Goal: Task Accomplishment & Management: Use online tool/utility

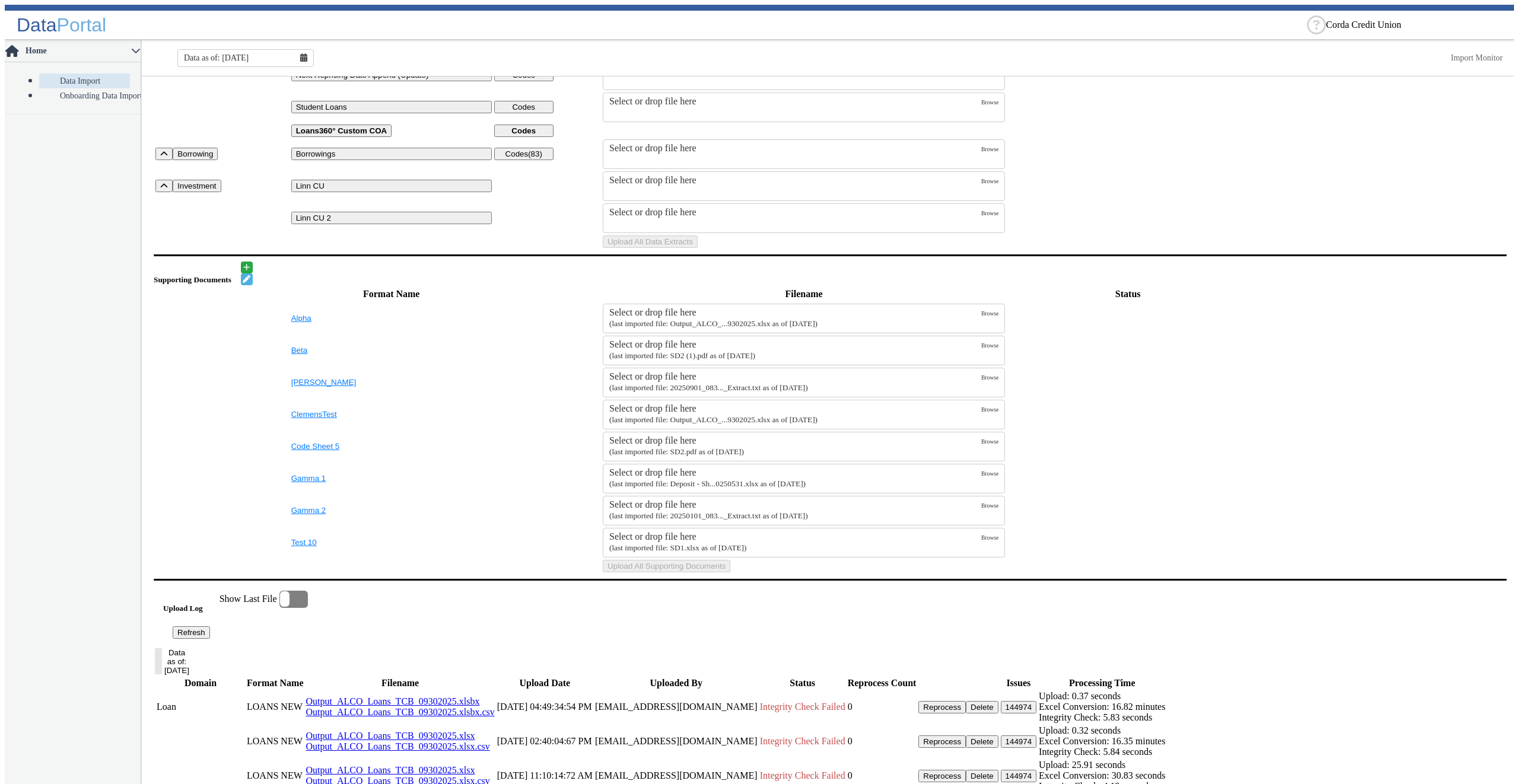
scroll to position [237, 0]
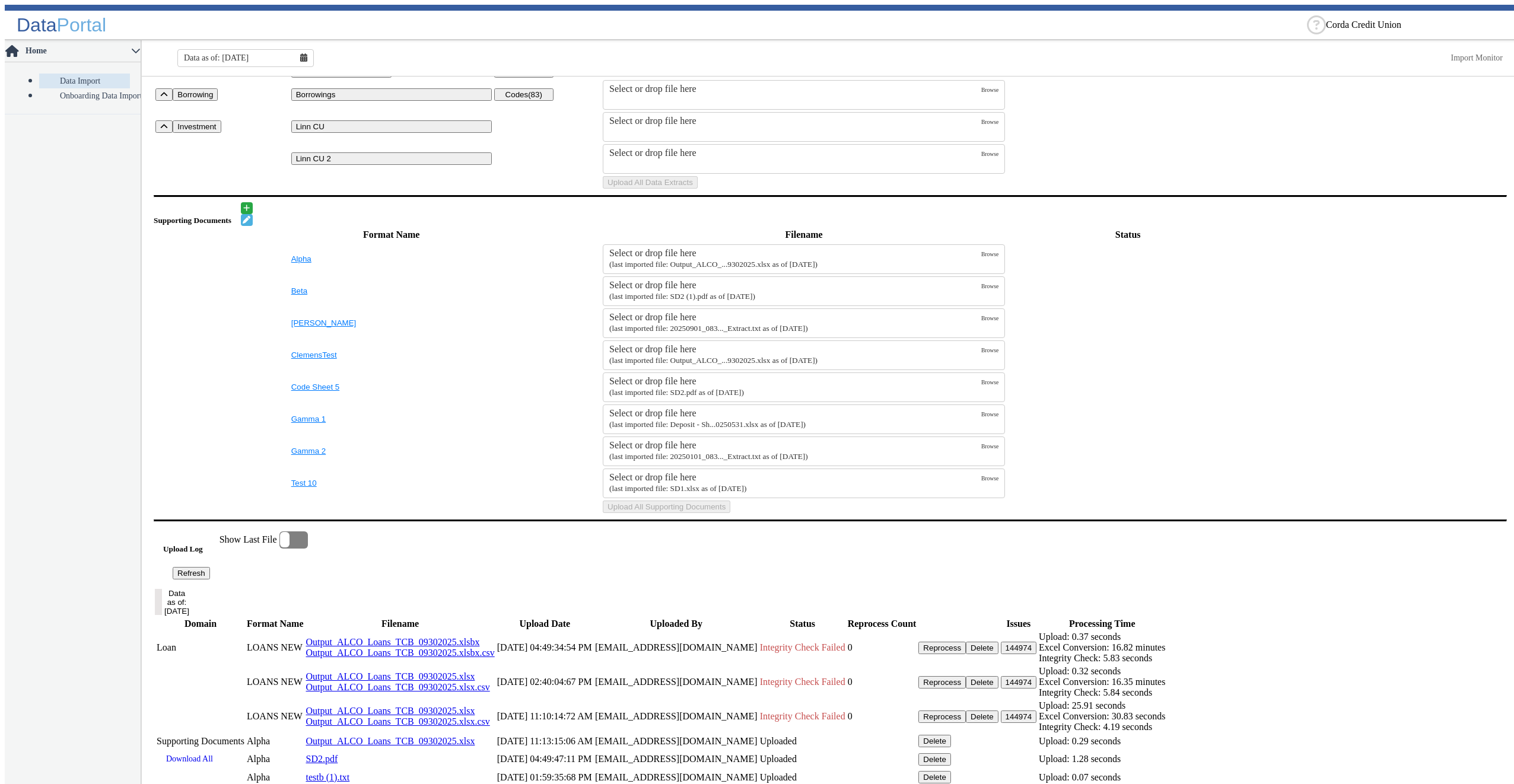
click at [778, 365] on small "(last imported file: Output_ALCO_...9302025.xlsx as of 09/30/2025)" at bounding box center [713, 360] width 208 height 9
click at [0, 0] on input "Select or drop file here (last imported file: Output_ALCO_...9302025.xlsx as of…" at bounding box center [0, 0] width 0 height 0
click at [731, 513] on button "Upload All Supporting Documents" at bounding box center [666, 506] width 128 height 12
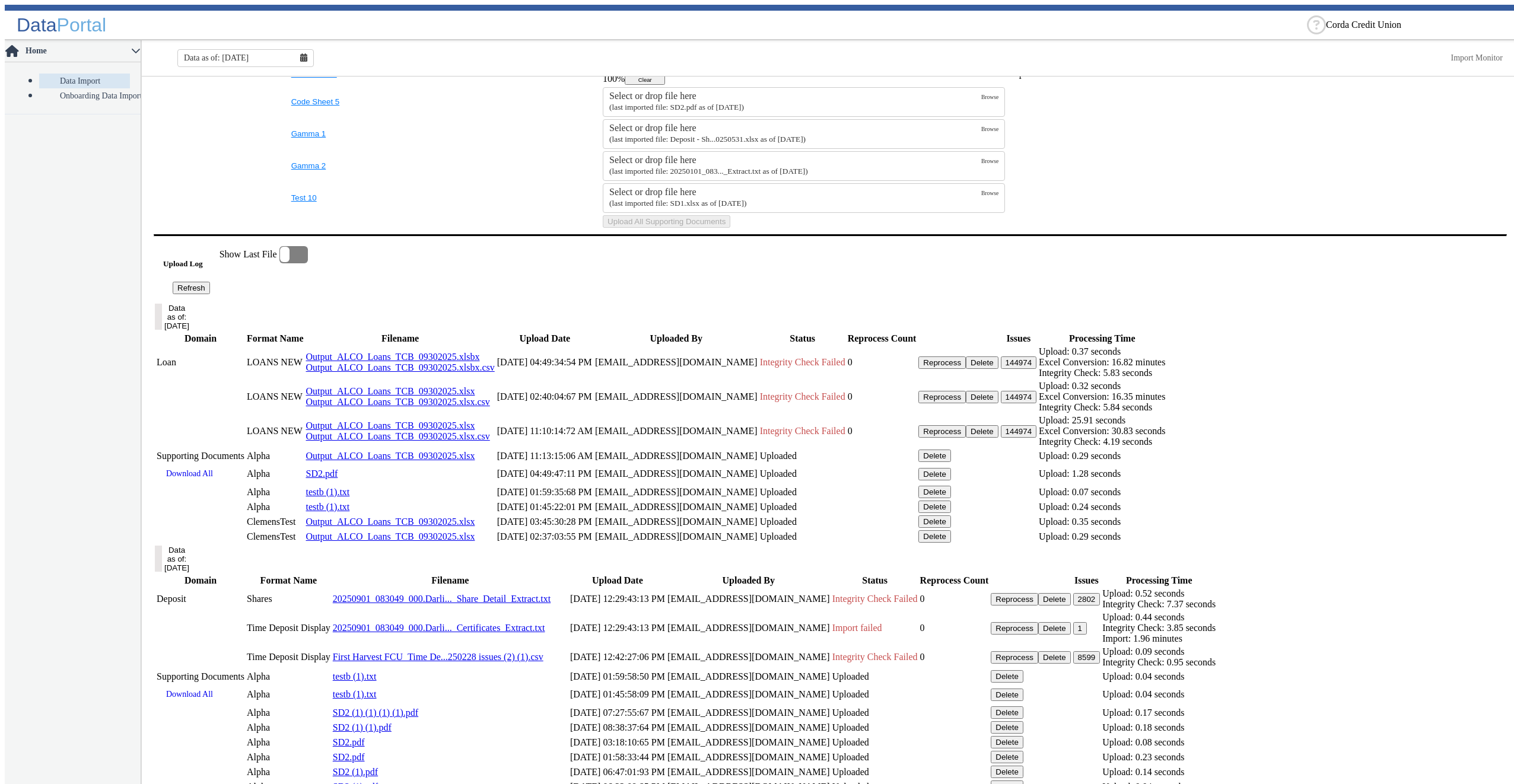
scroll to position [633, 0]
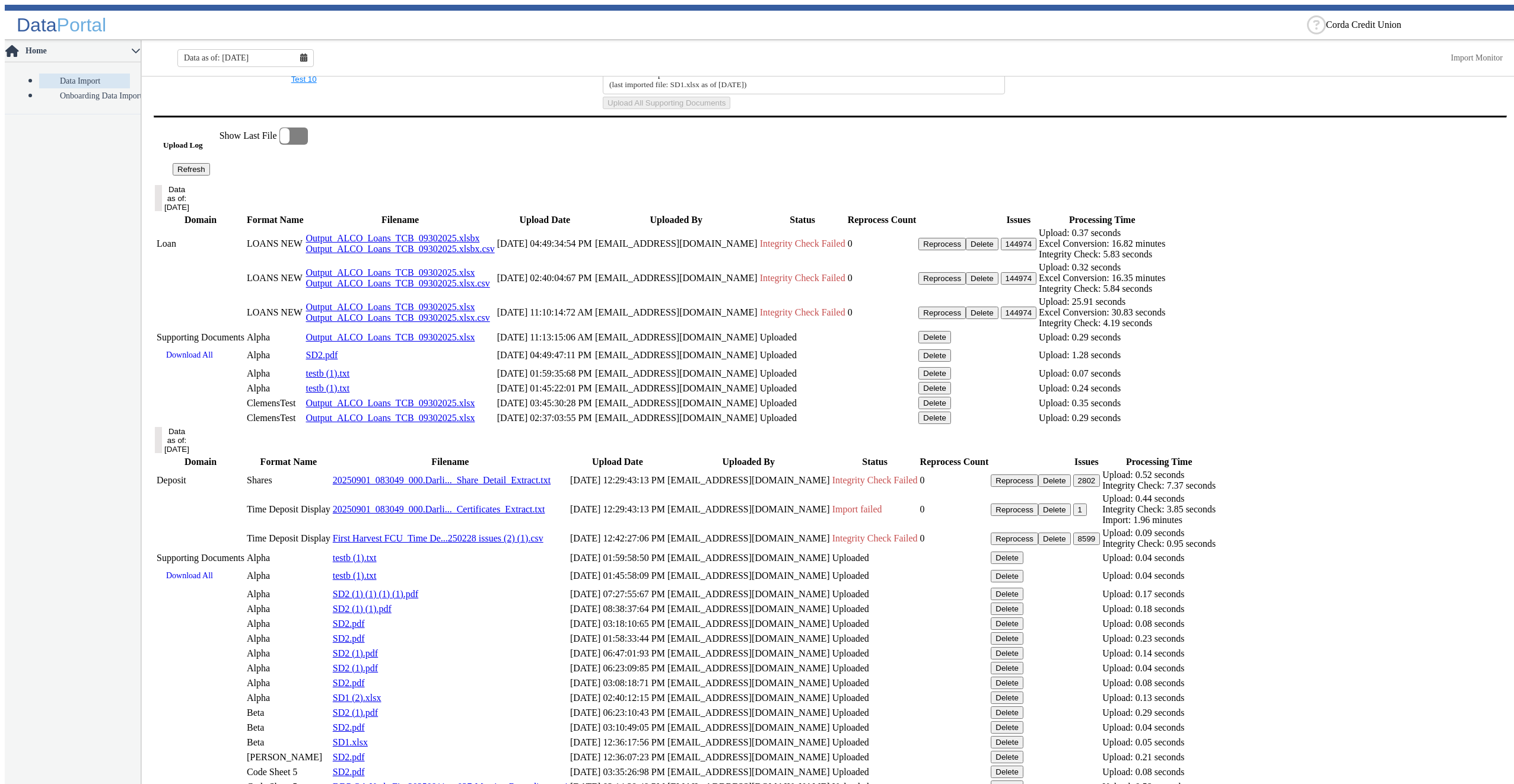
click at [210, 176] on button "Refresh" at bounding box center [191, 169] width 37 height 12
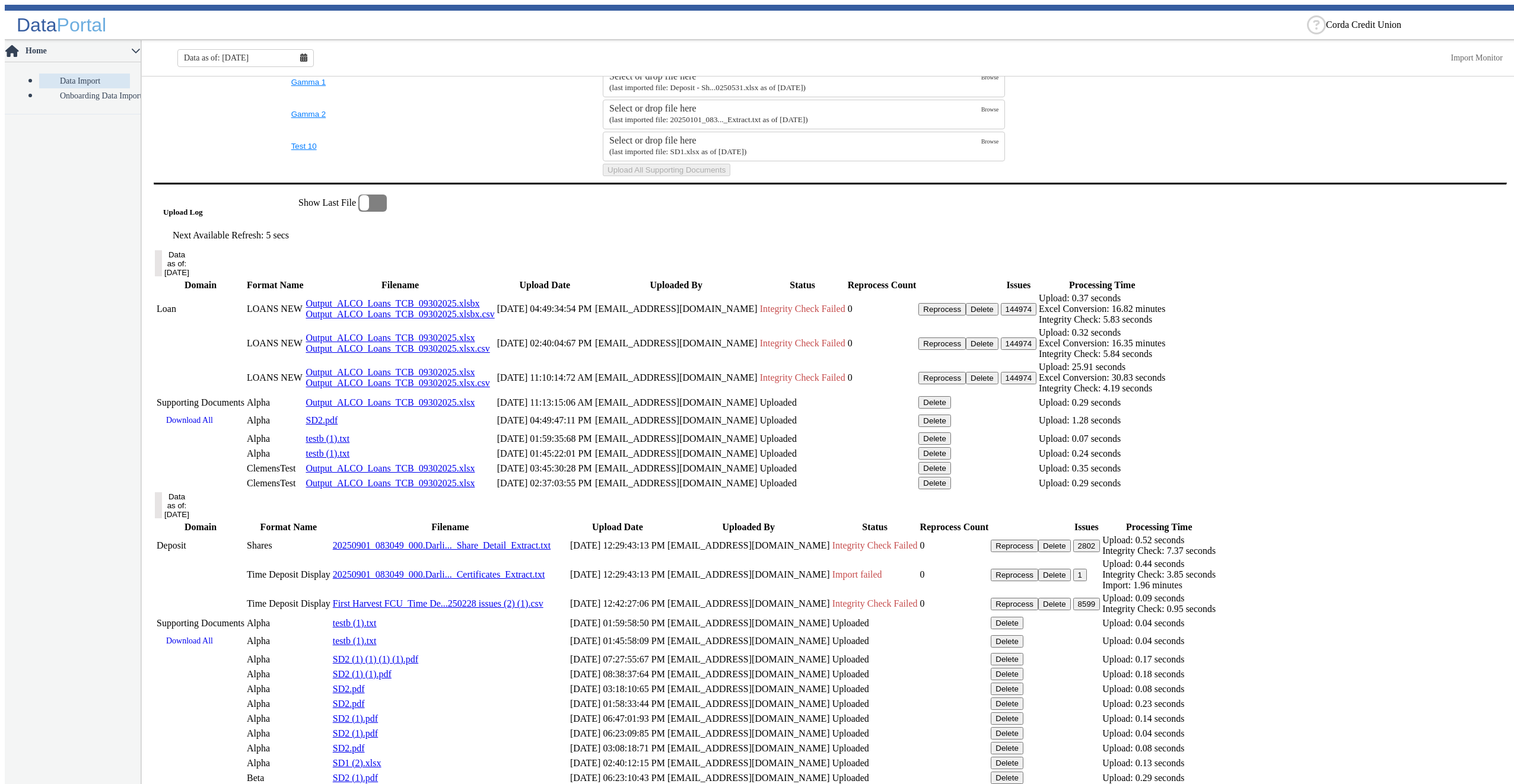
scroll to position [685, 0]
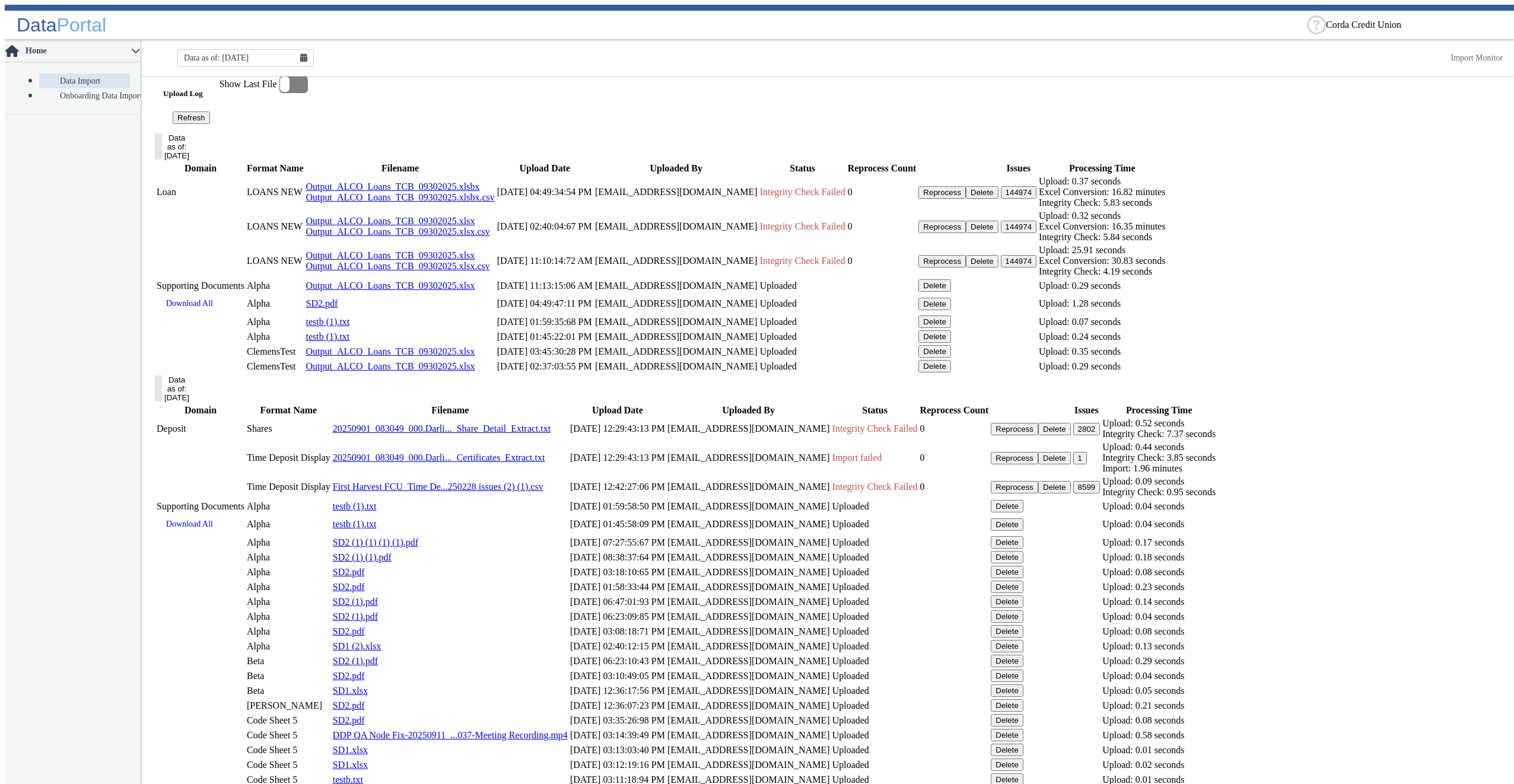
click at [998, 199] on button "Delete" at bounding box center [982, 192] width 33 height 12
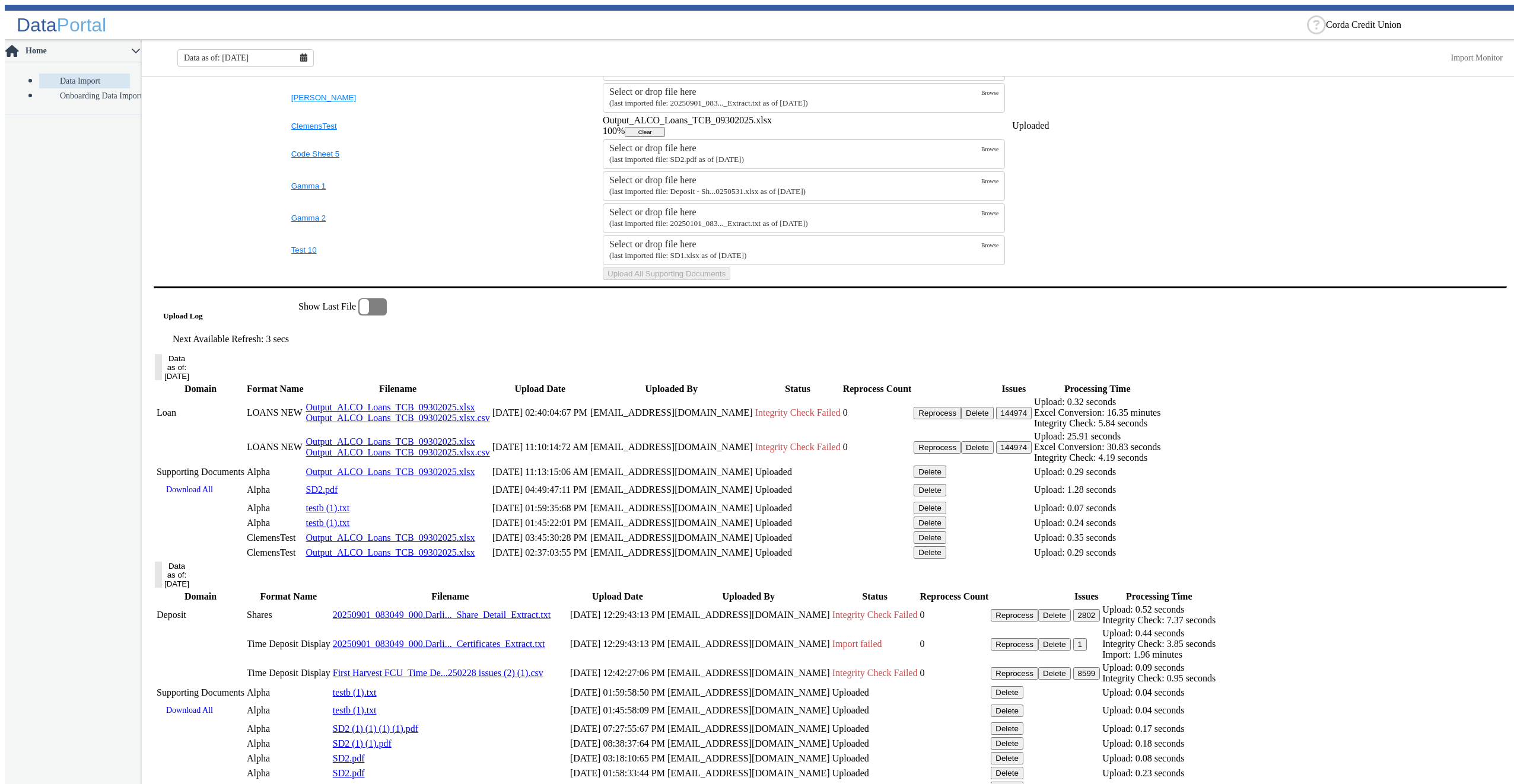
scroll to position [700, 0]
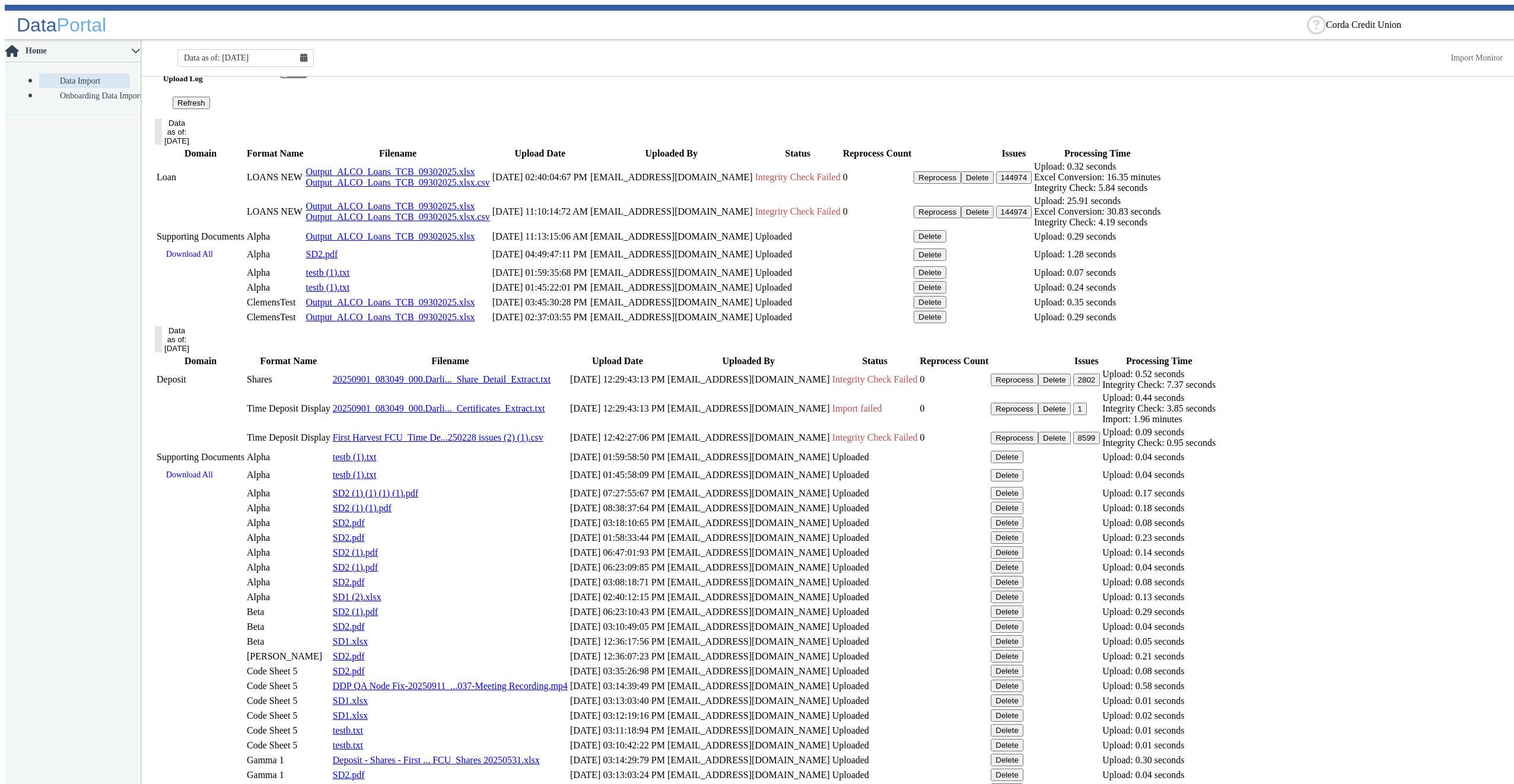
click at [946, 242] on button "Delete" at bounding box center [930, 236] width 33 height 12
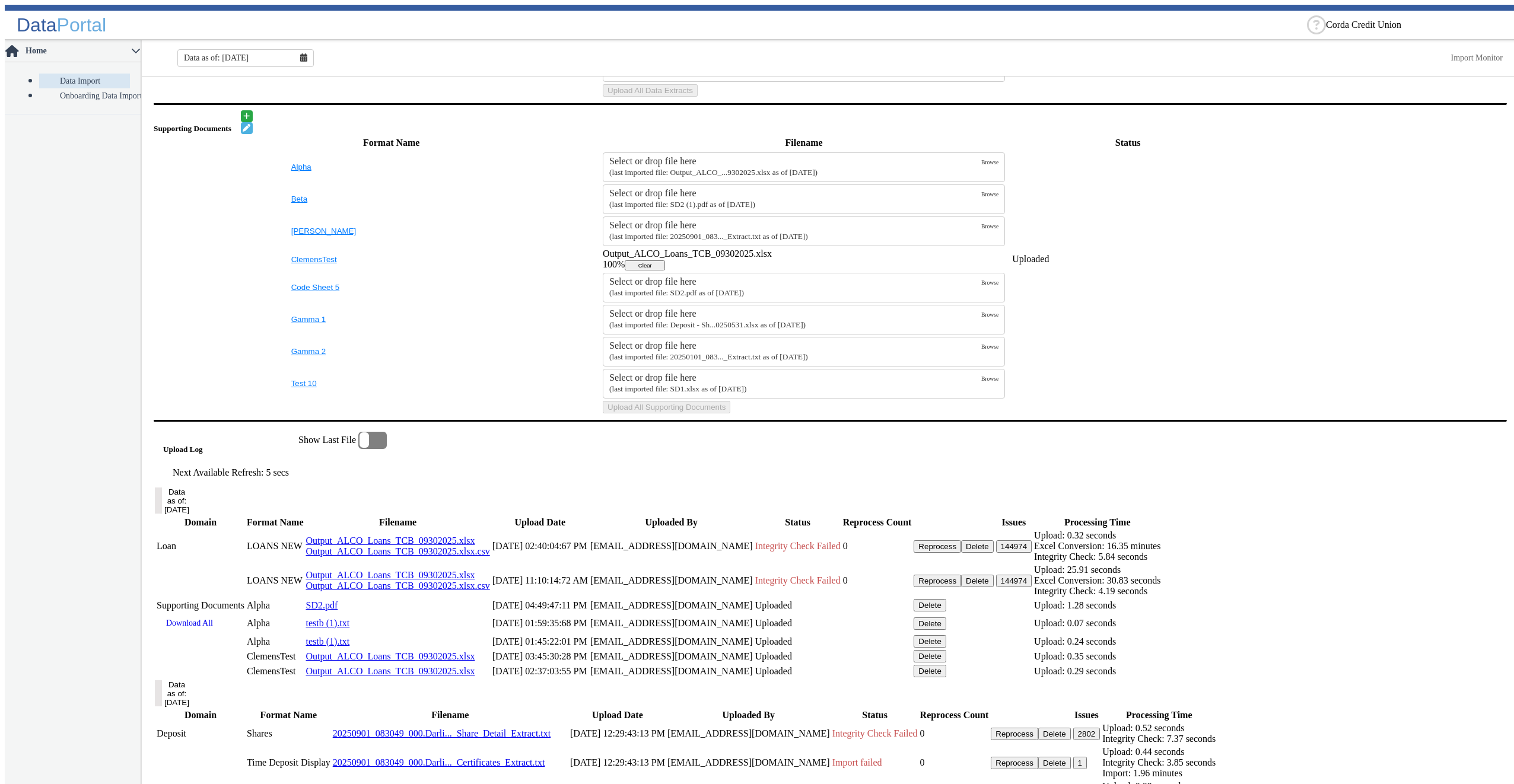
scroll to position [672, 0]
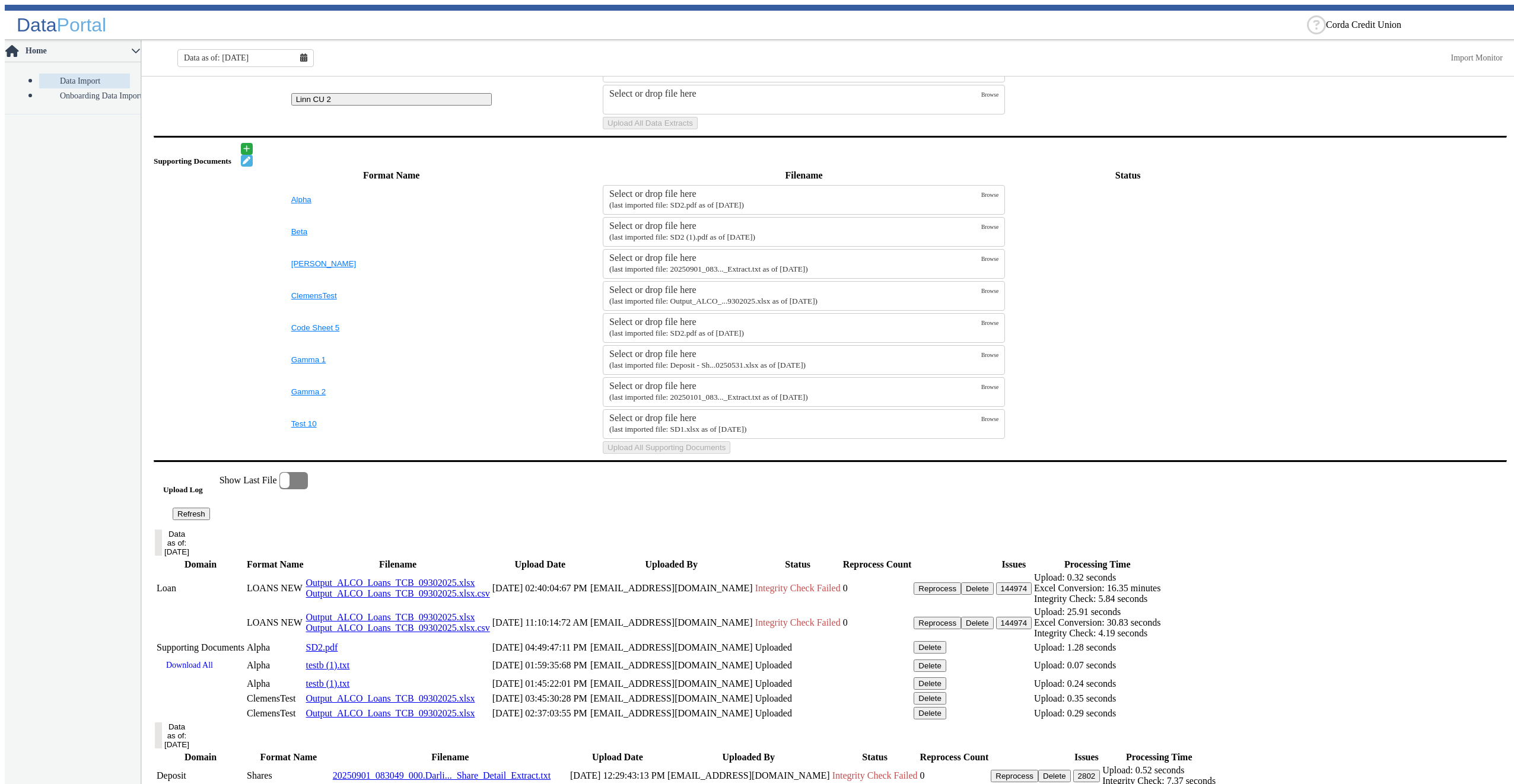
scroll to position [356, 0]
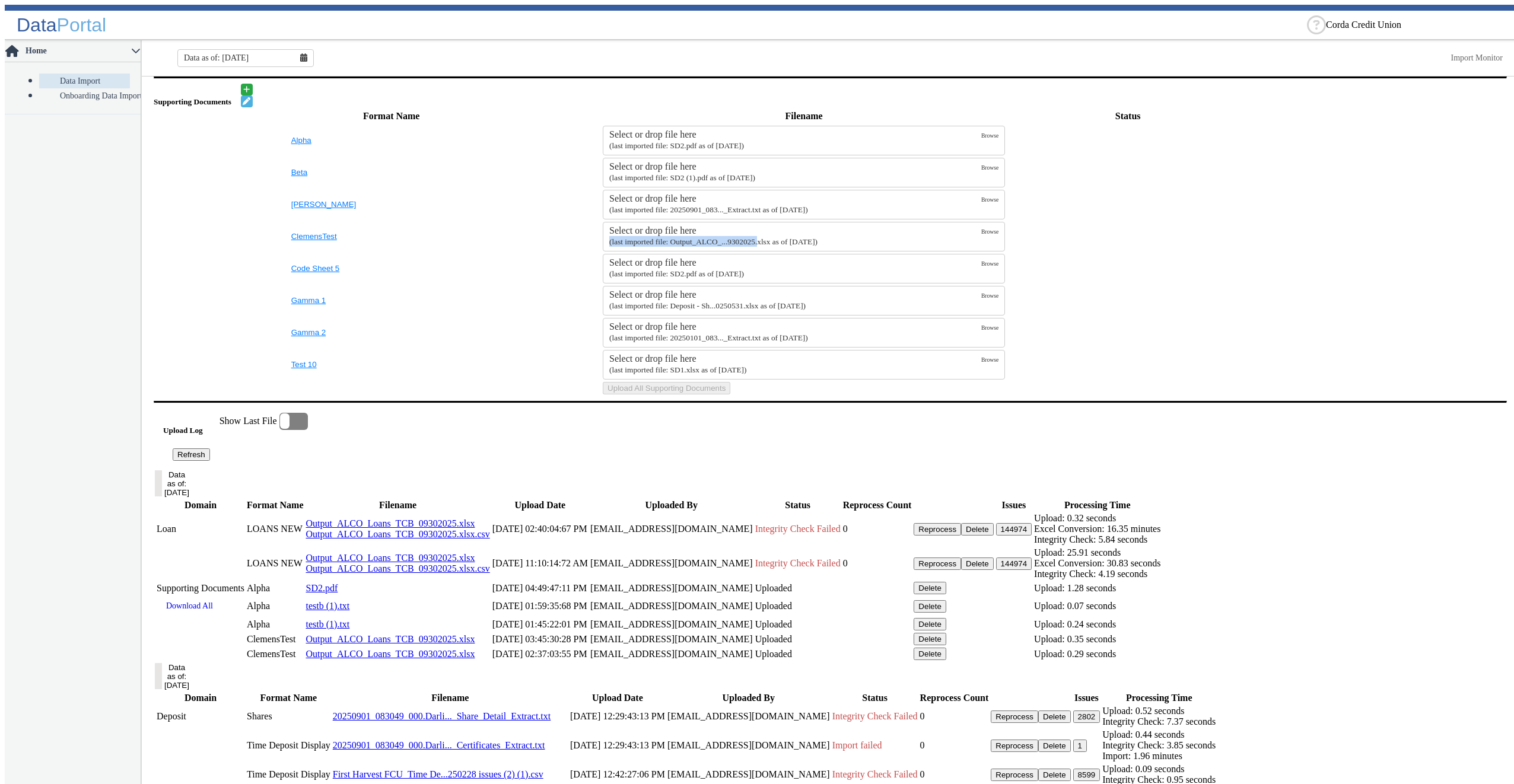
click at [764, 248] on label "Select or drop file here (last imported file: Output_ALCO_...9302025.xlsx as of…" at bounding box center [795, 236] width 372 height 22
click at [926, 248] on label "Select or drop file here (last imported file: Output_ALCO_...9302025.xlsx as of…" at bounding box center [795, 236] width 372 height 22
click at [0, 0] on input "Select or drop file here (last imported file: Output_ALCO_...9302025.xlsx as of…" at bounding box center [0, 0] width 0 height 0
click at [731, 395] on button "Upload All Supporting Documents" at bounding box center [666, 388] width 128 height 12
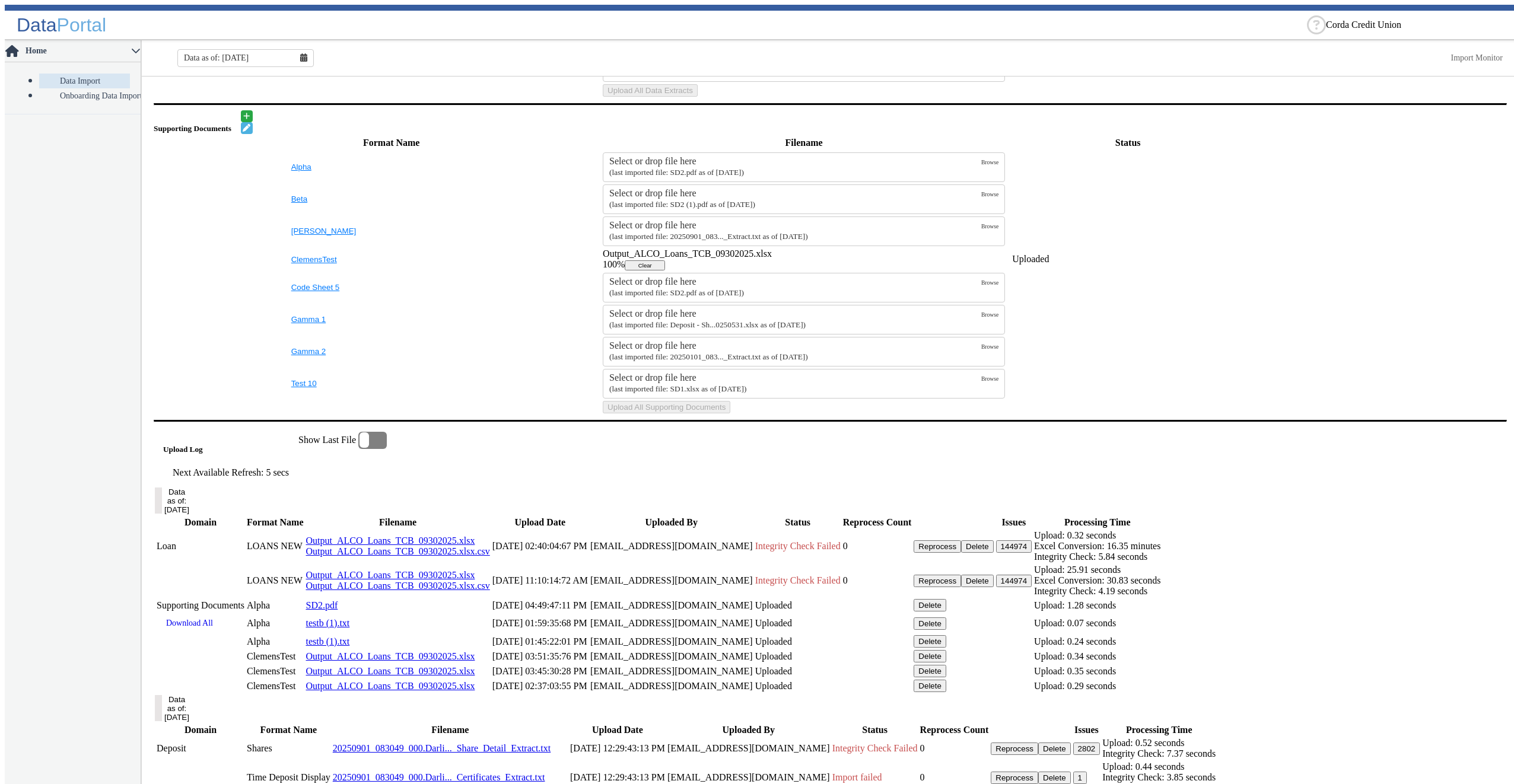
scroll to position [534, 0]
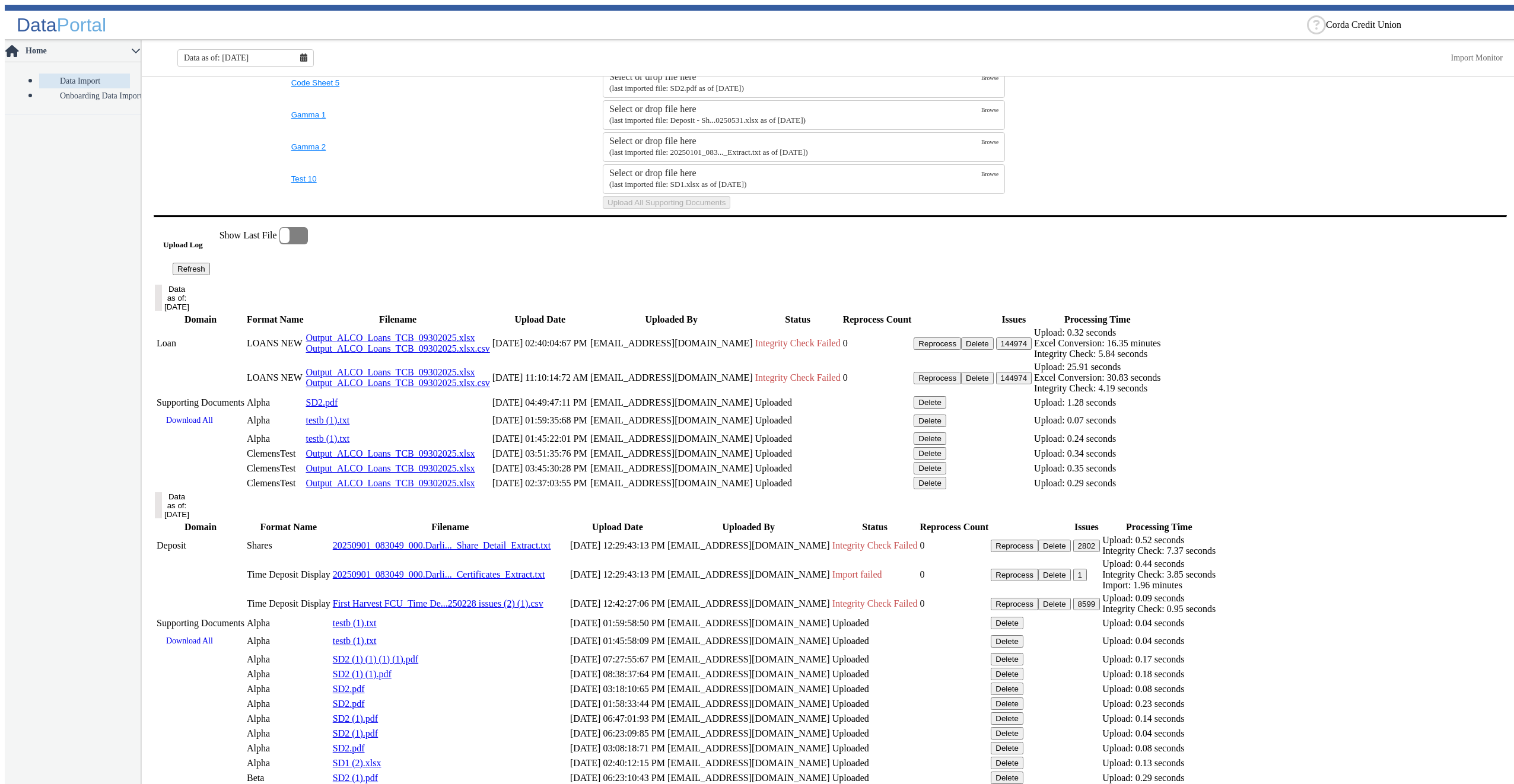
click at [210, 275] on button "Refresh" at bounding box center [191, 269] width 37 height 12
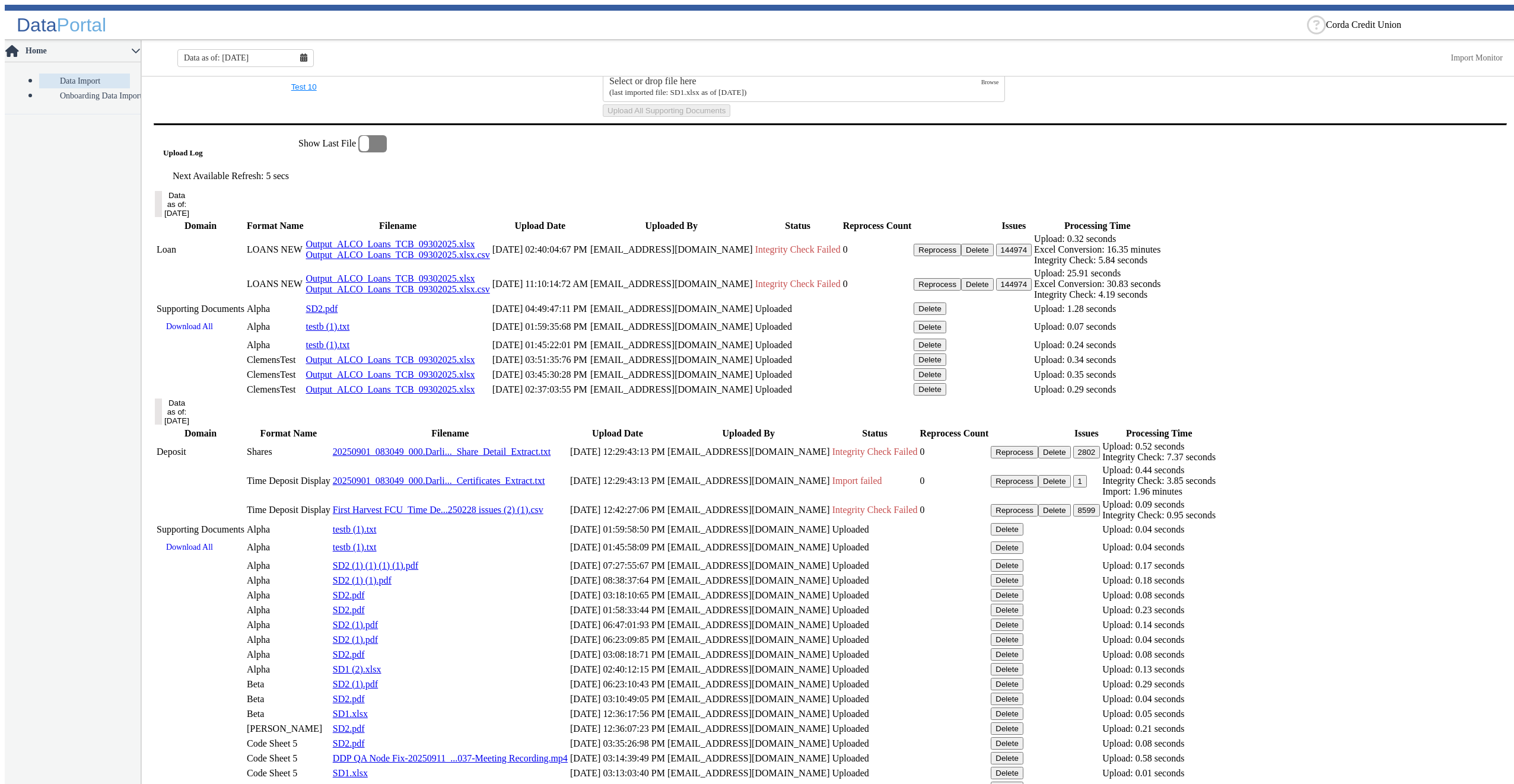
scroll to position [685, 0]
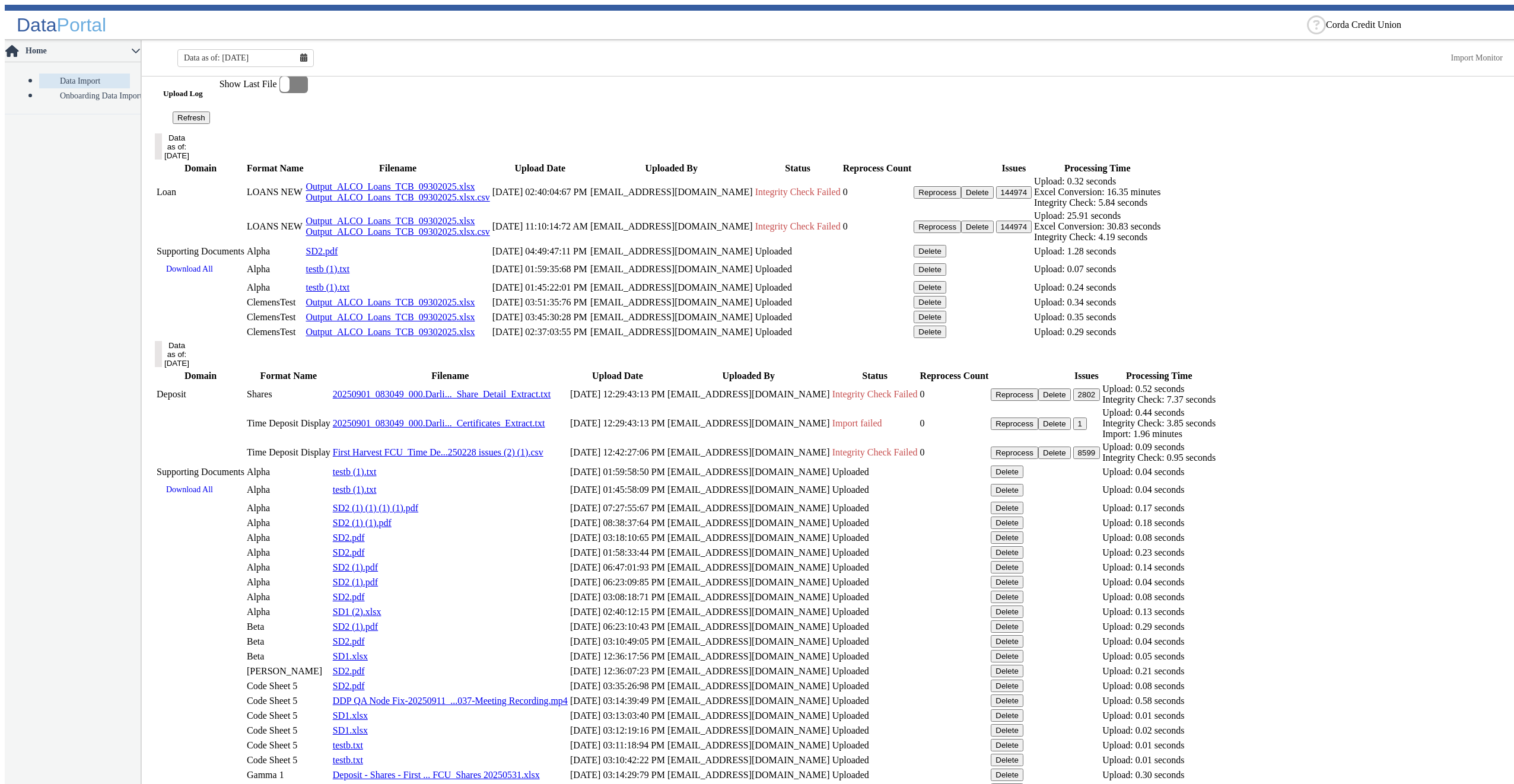
click at [475, 307] on link "Output_ALCO_Loans_TCB_09302025.xlsx" at bounding box center [390, 301] width 169 height 10
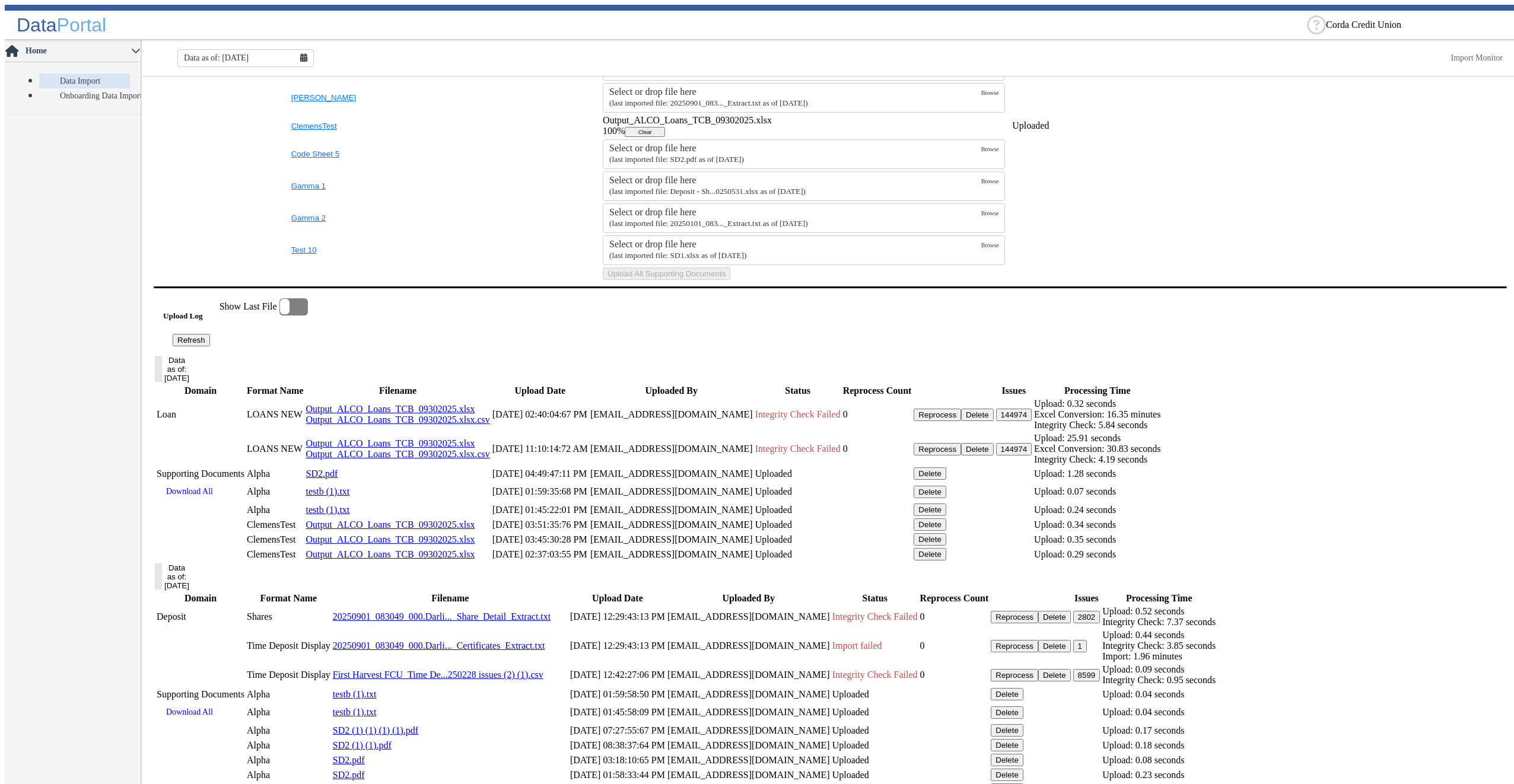
scroll to position [700, 0]
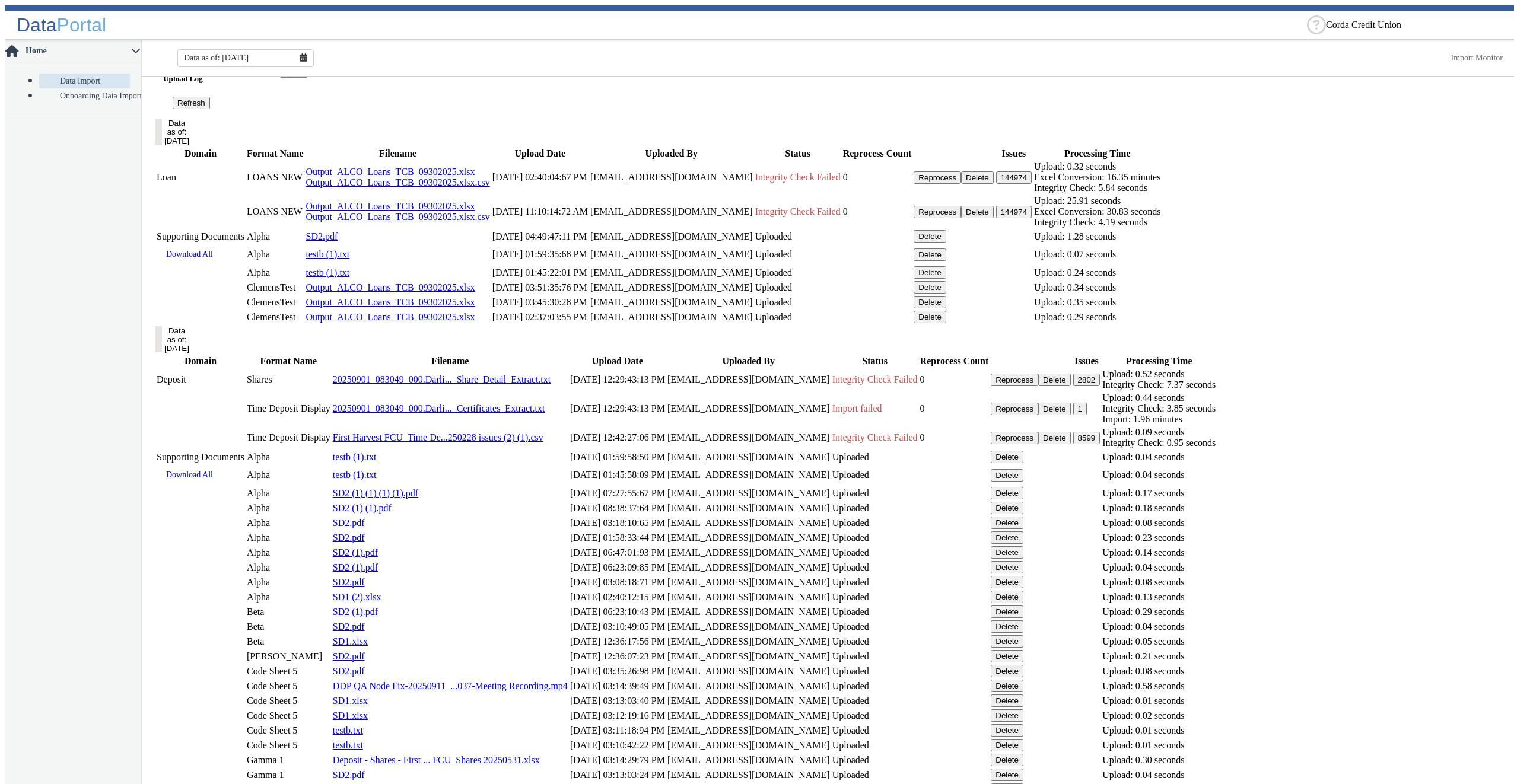
click at [946, 294] on button "Delete" at bounding box center [930, 288] width 33 height 12
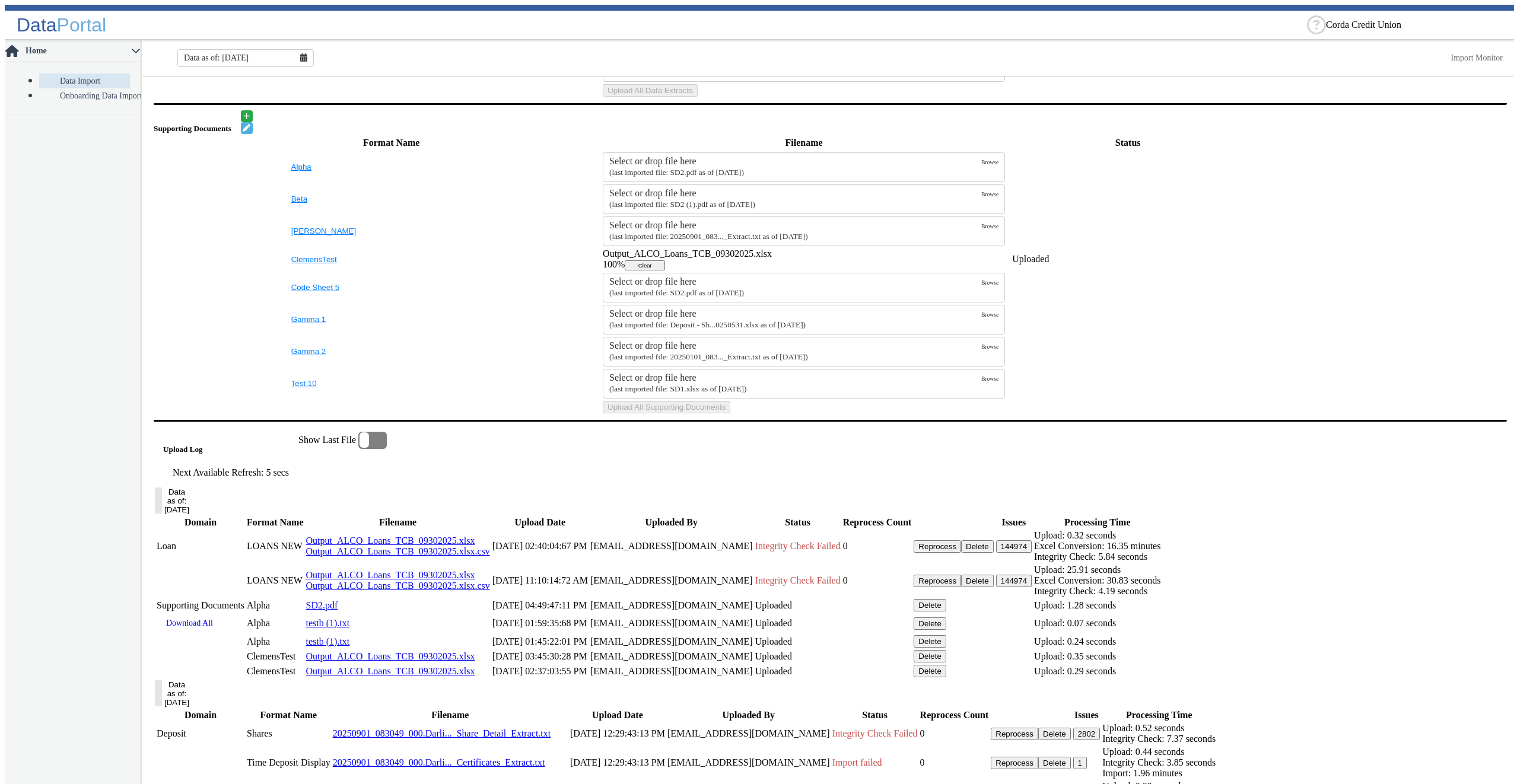
scroll to position [672, 0]
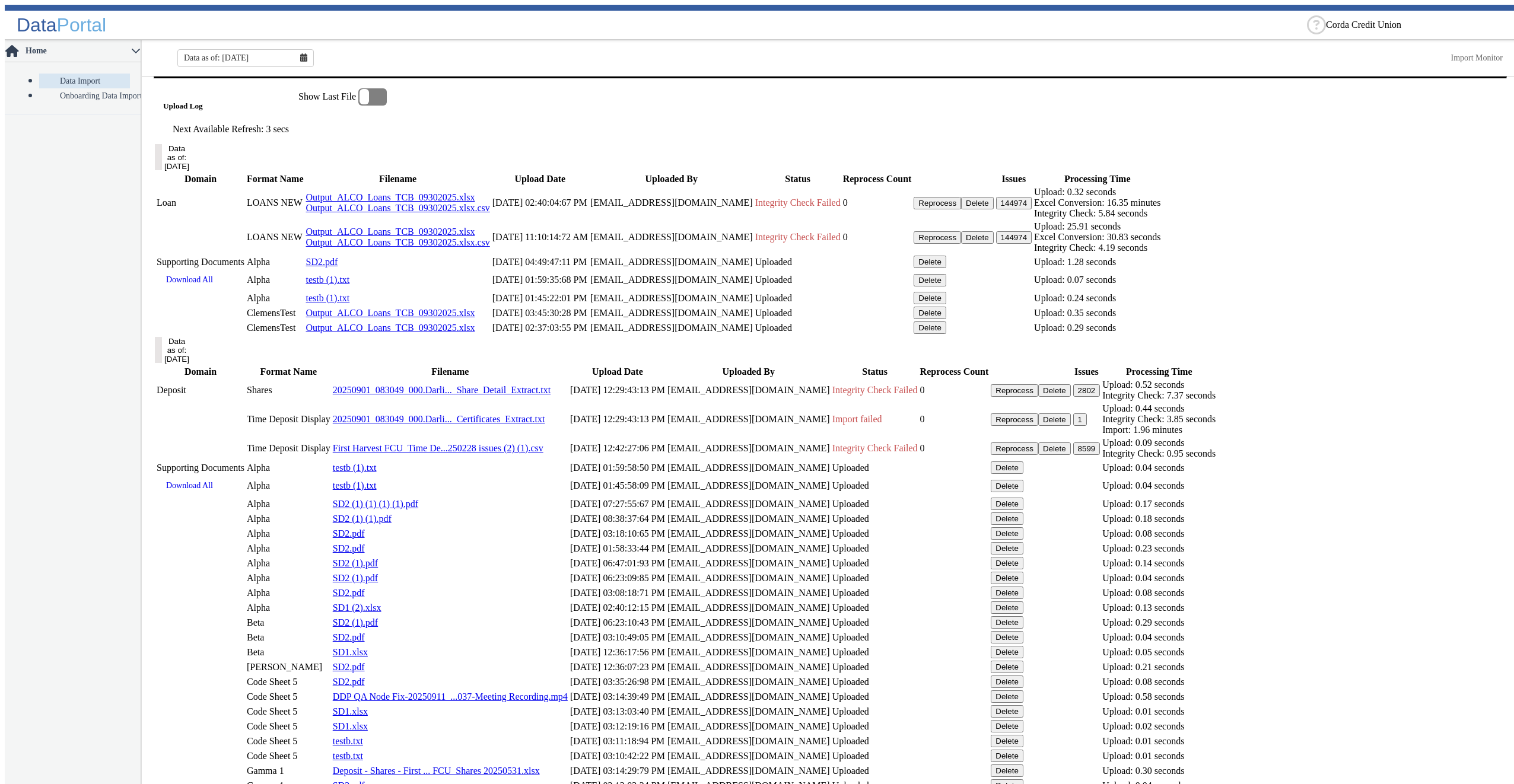
click at [946, 319] on button "Delete" at bounding box center [930, 313] width 33 height 12
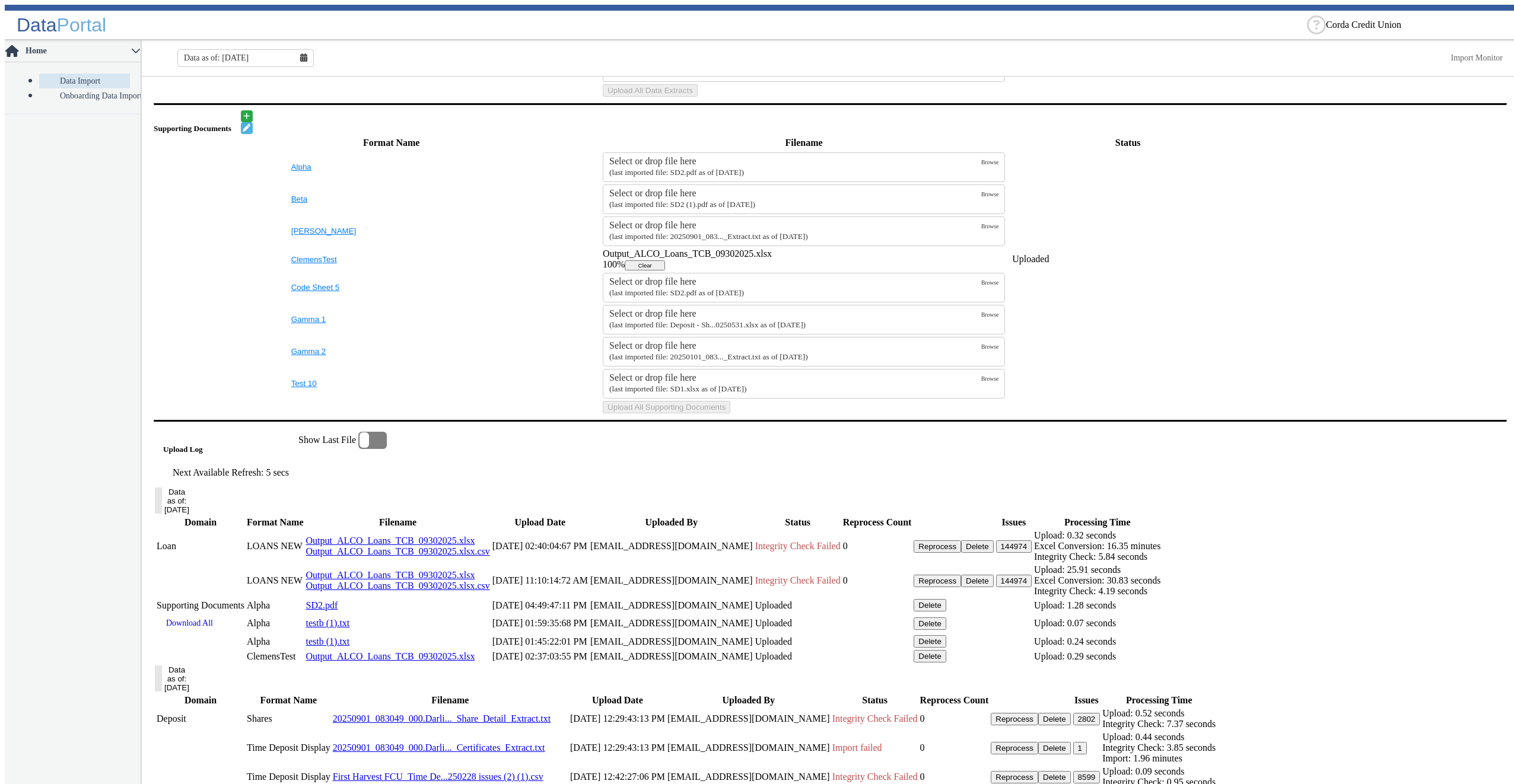
scroll to position [646, 0]
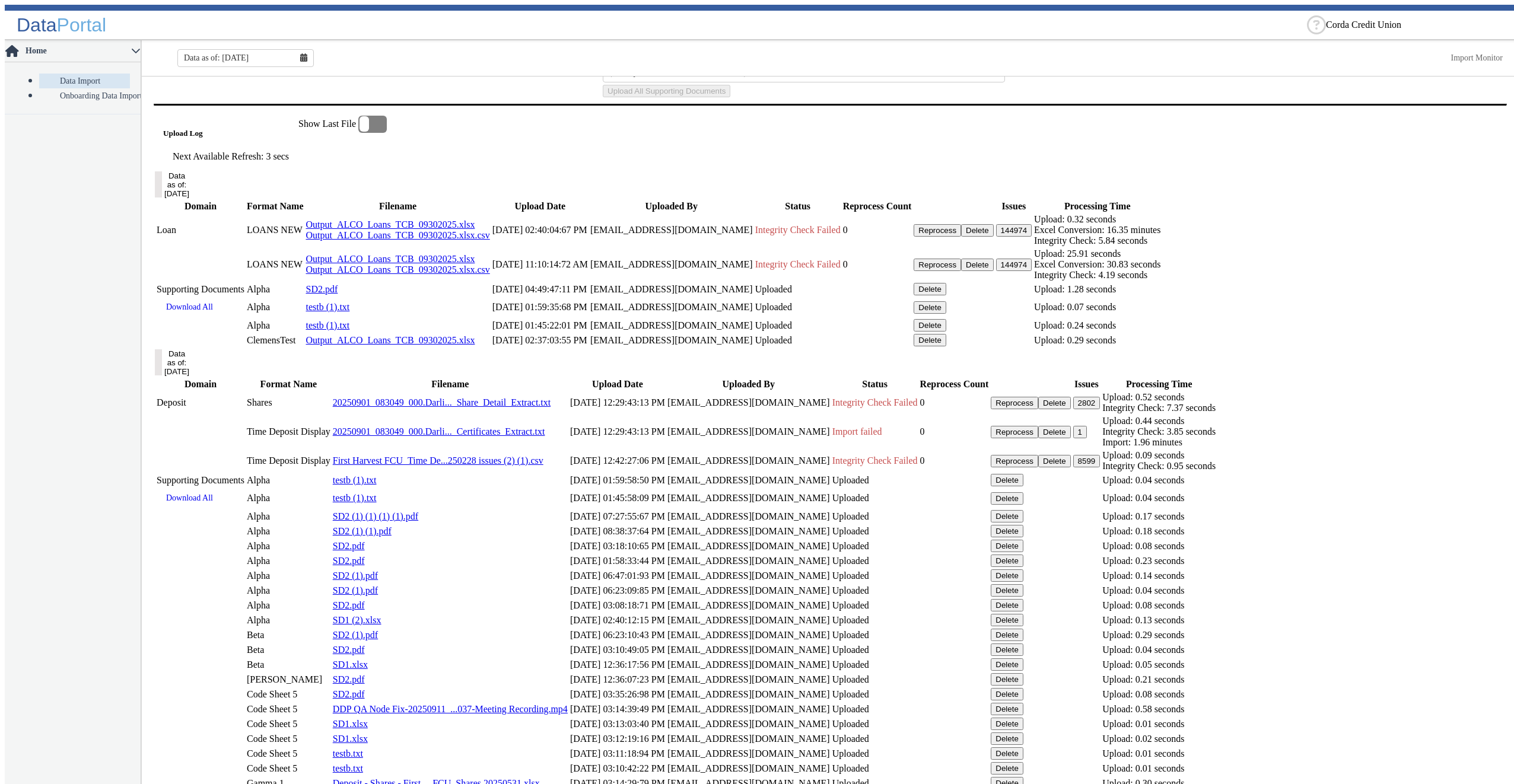
click at [946, 346] on button "Delete" at bounding box center [930, 340] width 33 height 12
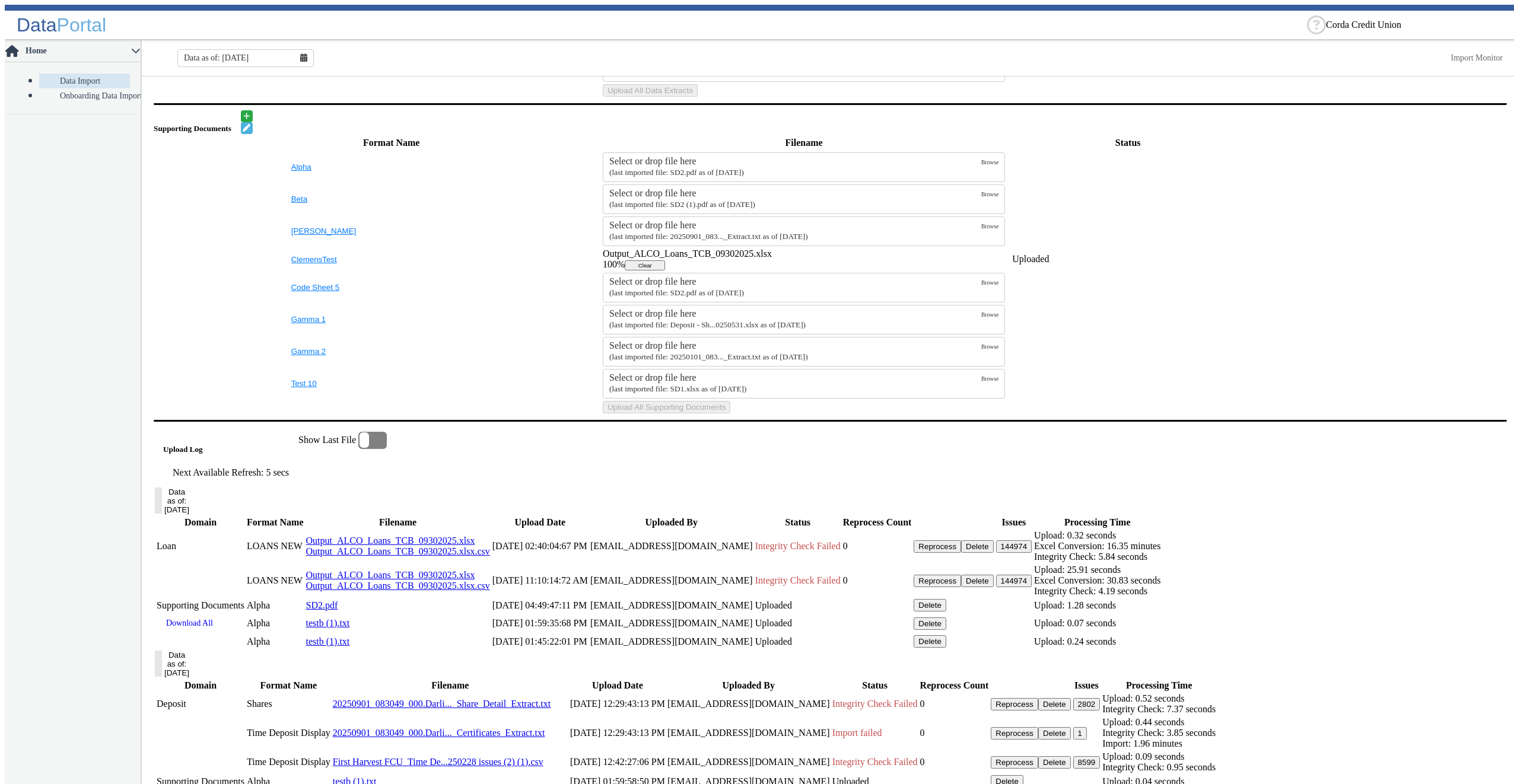
scroll to position [618, 0]
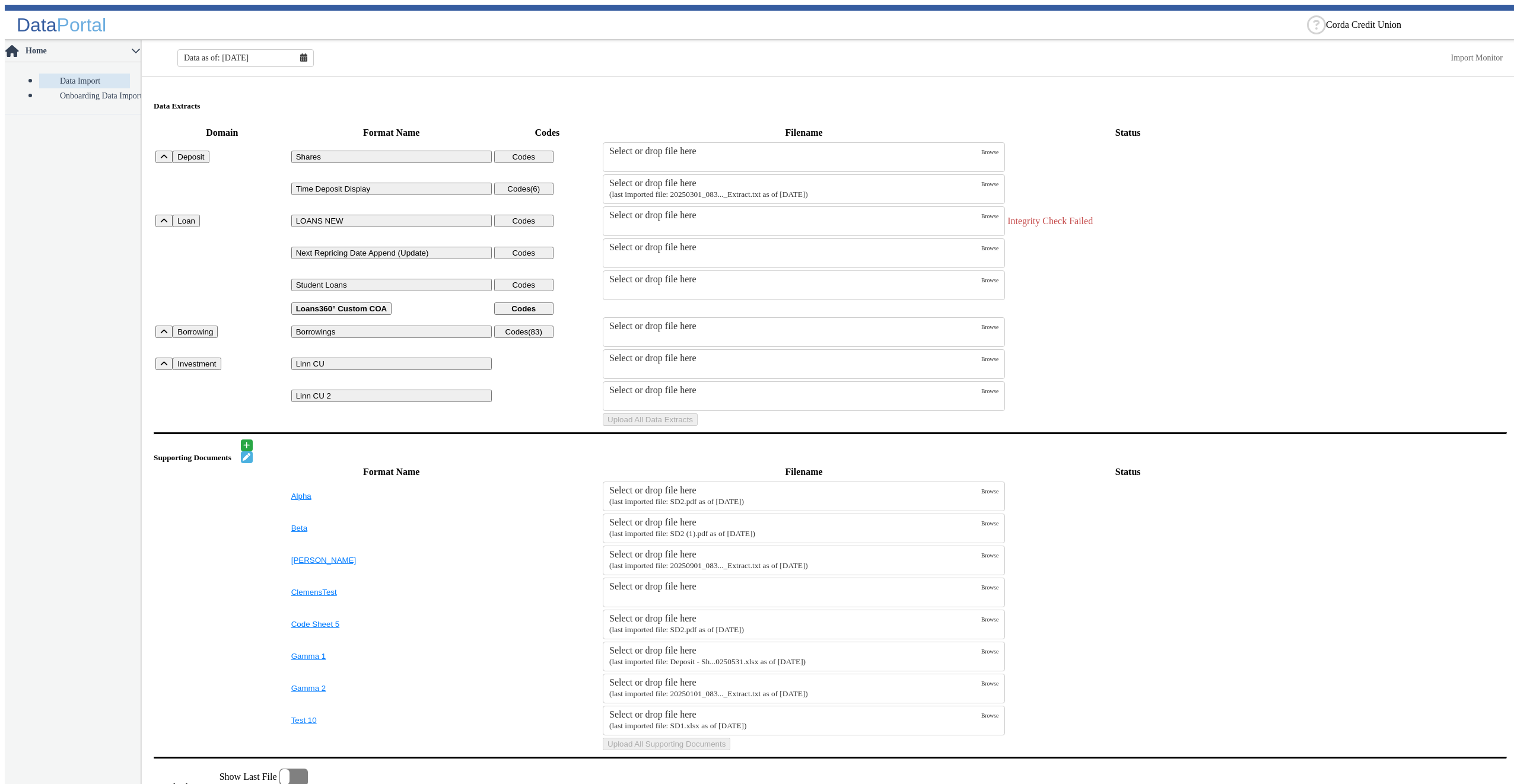
click at [1320, 306] on table "Domain Format Name Codes Filename Status Deposit Shares Codes Select or drop fi…" at bounding box center [830, 275] width 1353 height 304
click at [691, 216] on div "Select or drop file here" at bounding box center [795, 215] width 372 height 11
click at [0, 0] on input "Select or drop file here" at bounding box center [0, 0] width 0 height 0
click at [694, 178] on div "Select or drop file here" at bounding box center [795, 184] width 372 height 11
click at [0, 0] on input "Select or drop file here (last imported file: 20250301_083..._Extract.txt as of…" at bounding box center [0, 0] width 0 height 0
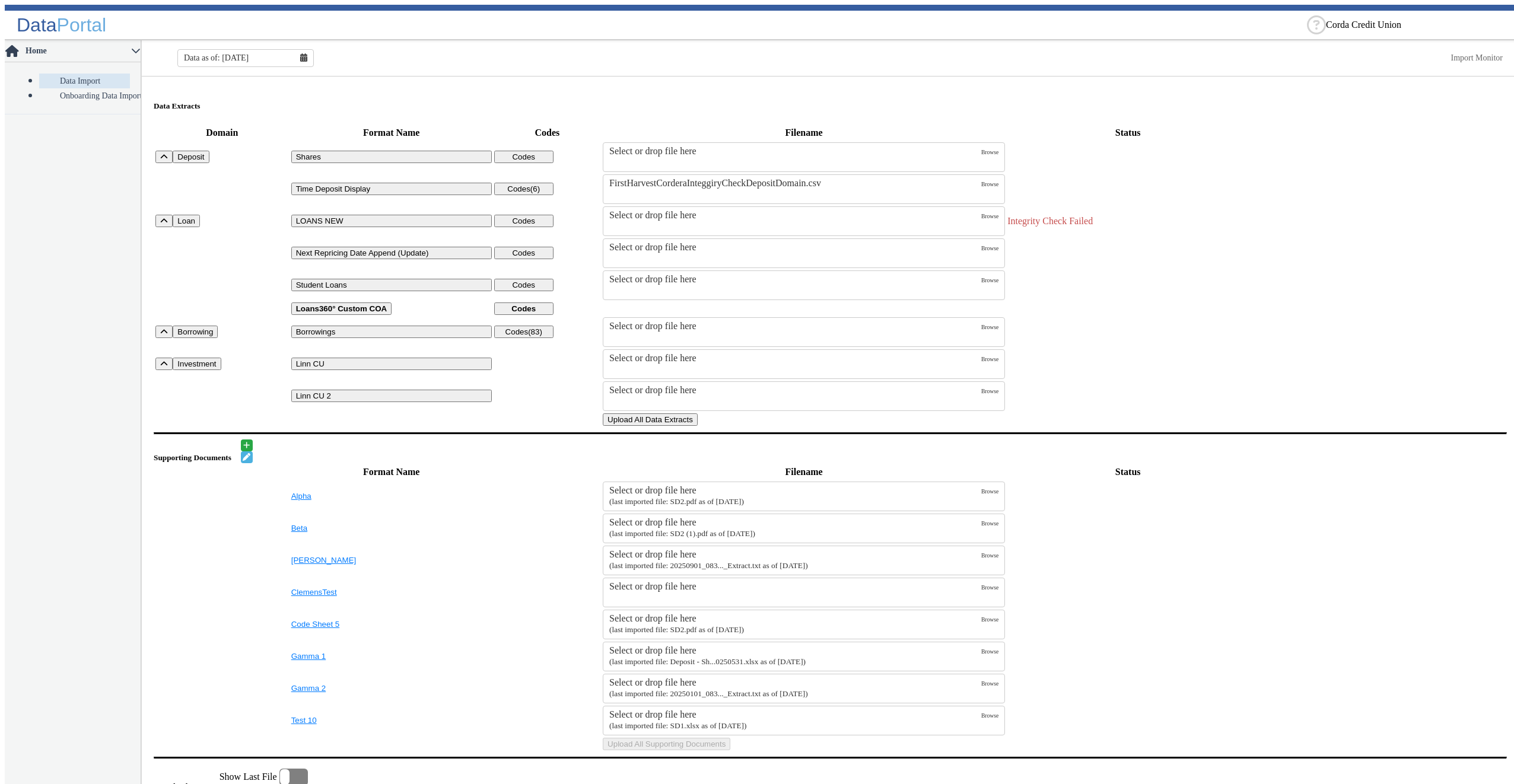
click at [698, 426] on button "Upload All Data Extracts" at bounding box center [650, 419] width 95 height 12
click at [670, 178] on div "Select or drop file here" at bounding box center [795, 184] width 372 height 11
click at [0, 0] on input "Select or drop file here (last imported file: 20250301_083..._Extract.txt as of…" at bounding box center [0, 0] width 0 height 0
click at [698, 426] on button "Upload All Data Extracts" at bounding box center [650, 419] width 95 height 12
click at [669, 220] on div "Select or drop file here" at bounding box center [795, 215] width 372 height 11
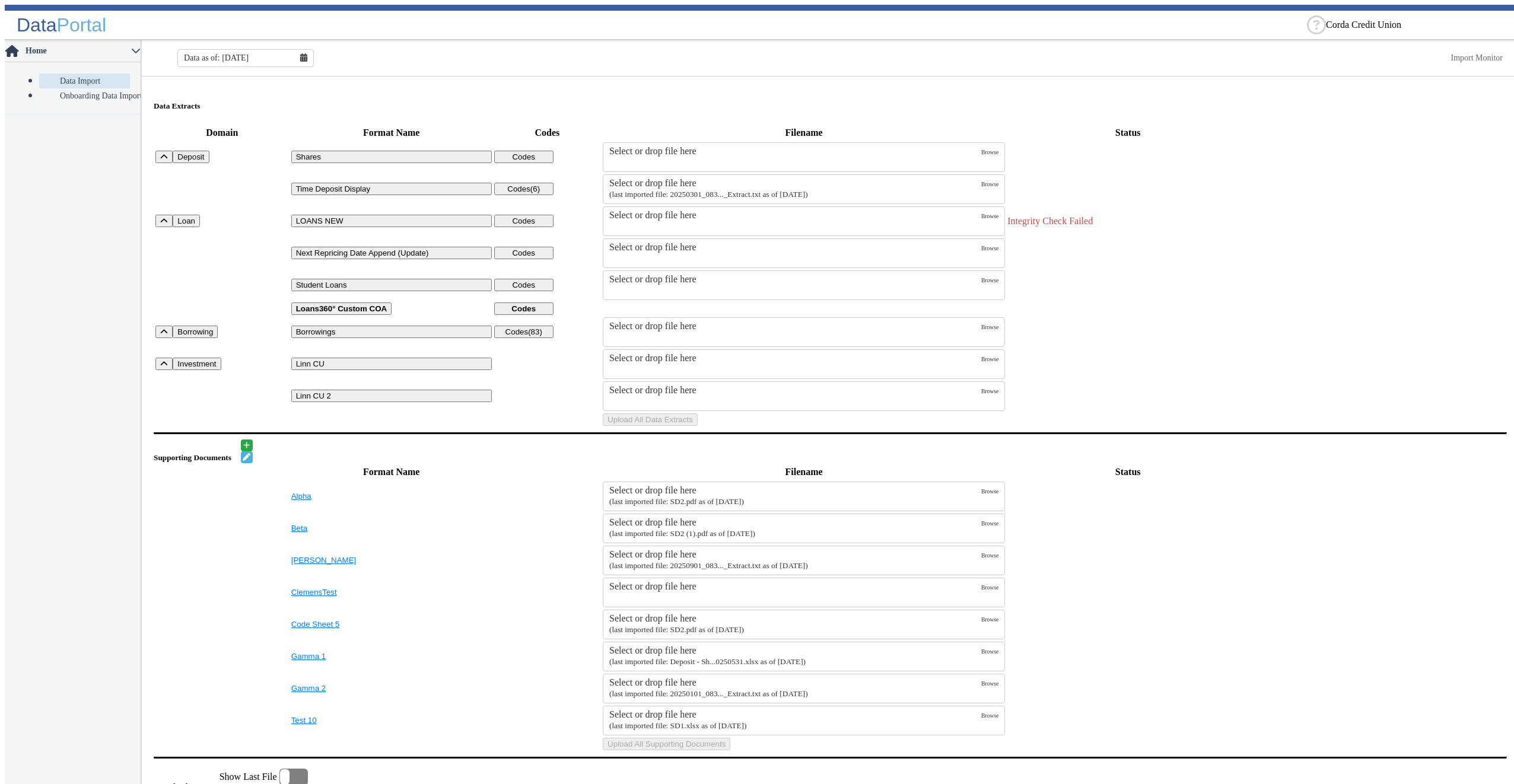
click at [0, 0] on input "Select or drop file here" at bounding box center [0, 0] width 0 height 0
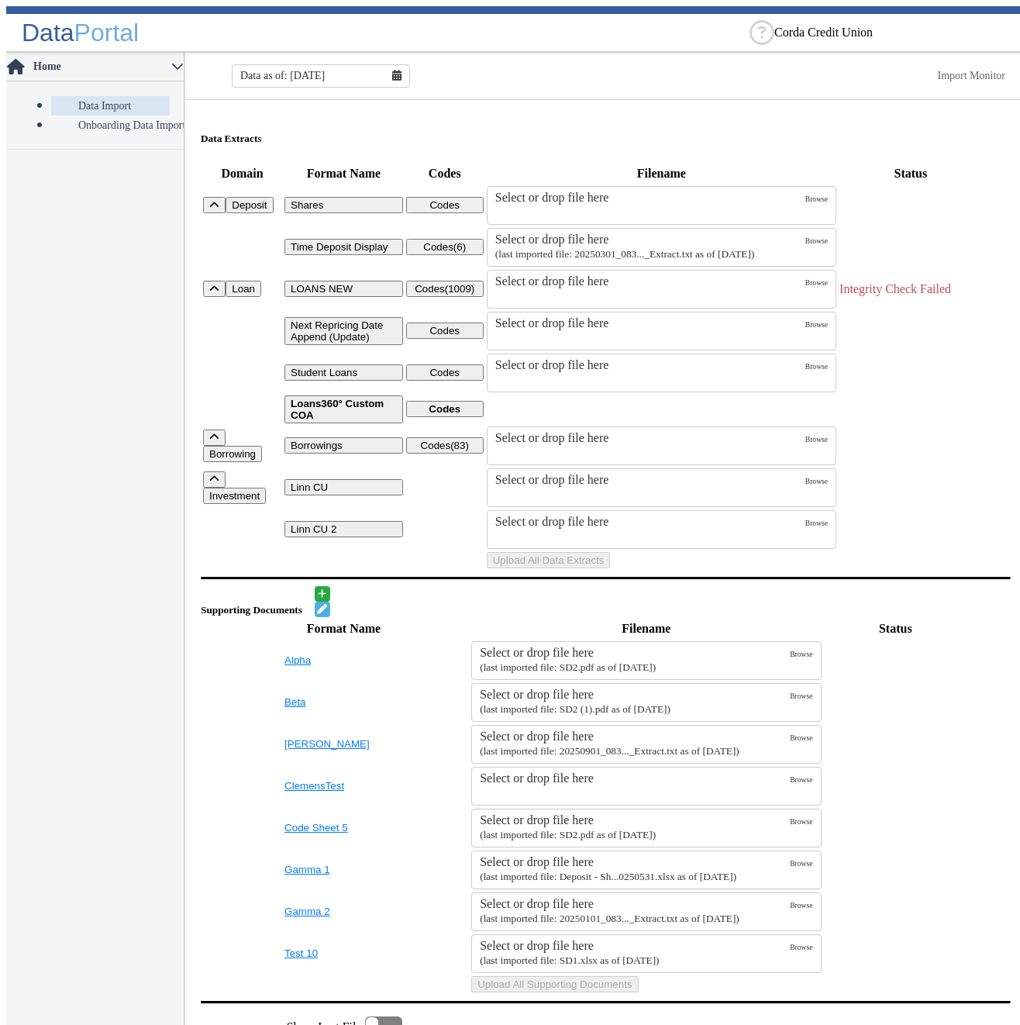
click at [675, 304] on label "Select or drop file here" at bounding box center [650, 288] width 310 height 29
click at [0, 0] on input "Select or drop file here" at bounding box center [0, 0] width 0 height 0
click at [540, 288] on div "Select or drop file here" at bounding box center [650, 281] width 310 height 14
click at [0, 0] on input "Select or drop file here" at bounding box center [0, 0] width 0 height 0
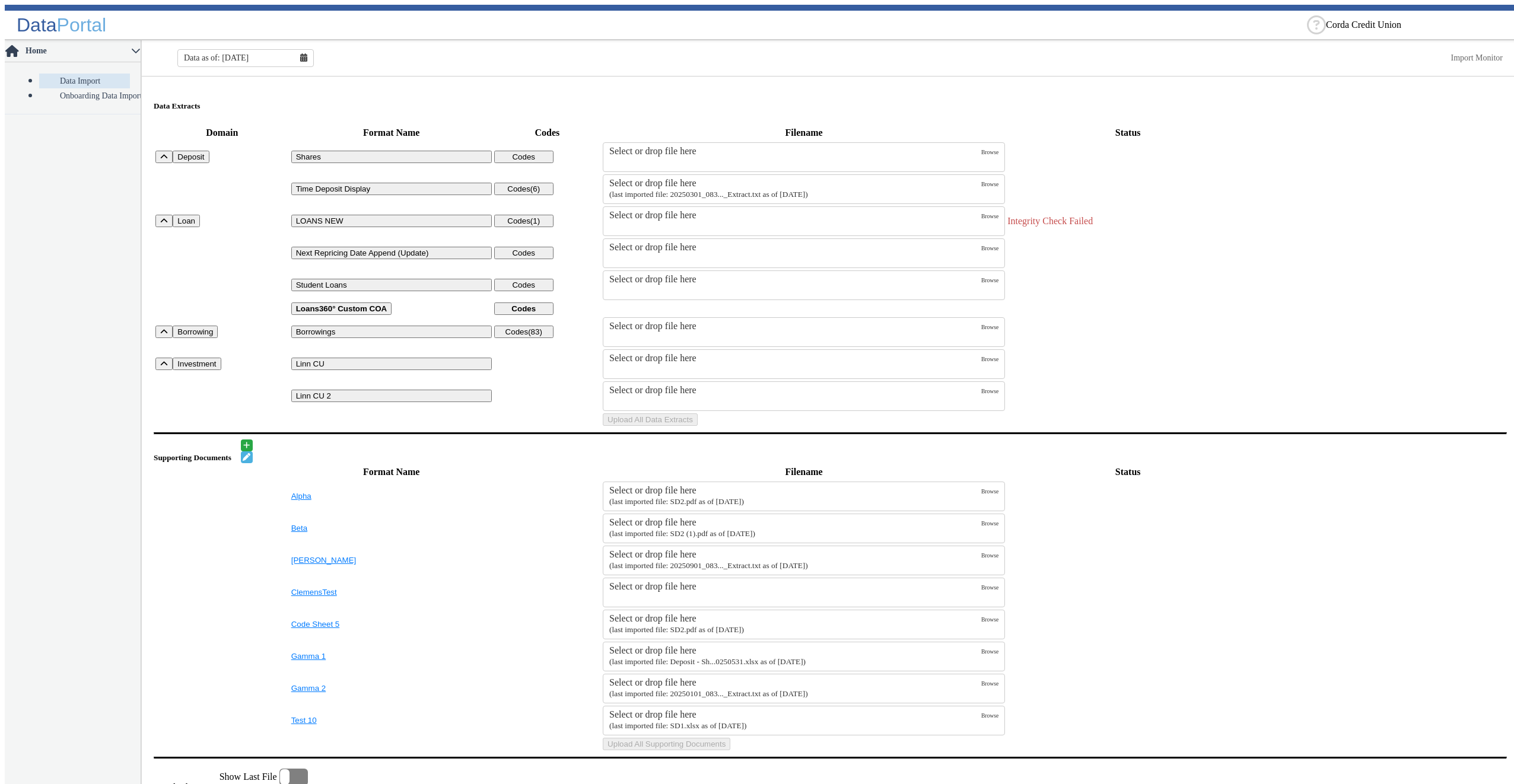
click at [661, 226] on label "Select or drop file here" at bounding box center [795, 220] width 372 height 22
click at [0, 0] on input "Select or drop file here" at bounding box center [0, 0] width 0 height 0
click at [698, 426] on button "Upload All Data Extracts" at bounding box center [650, 419] width 95 height 12
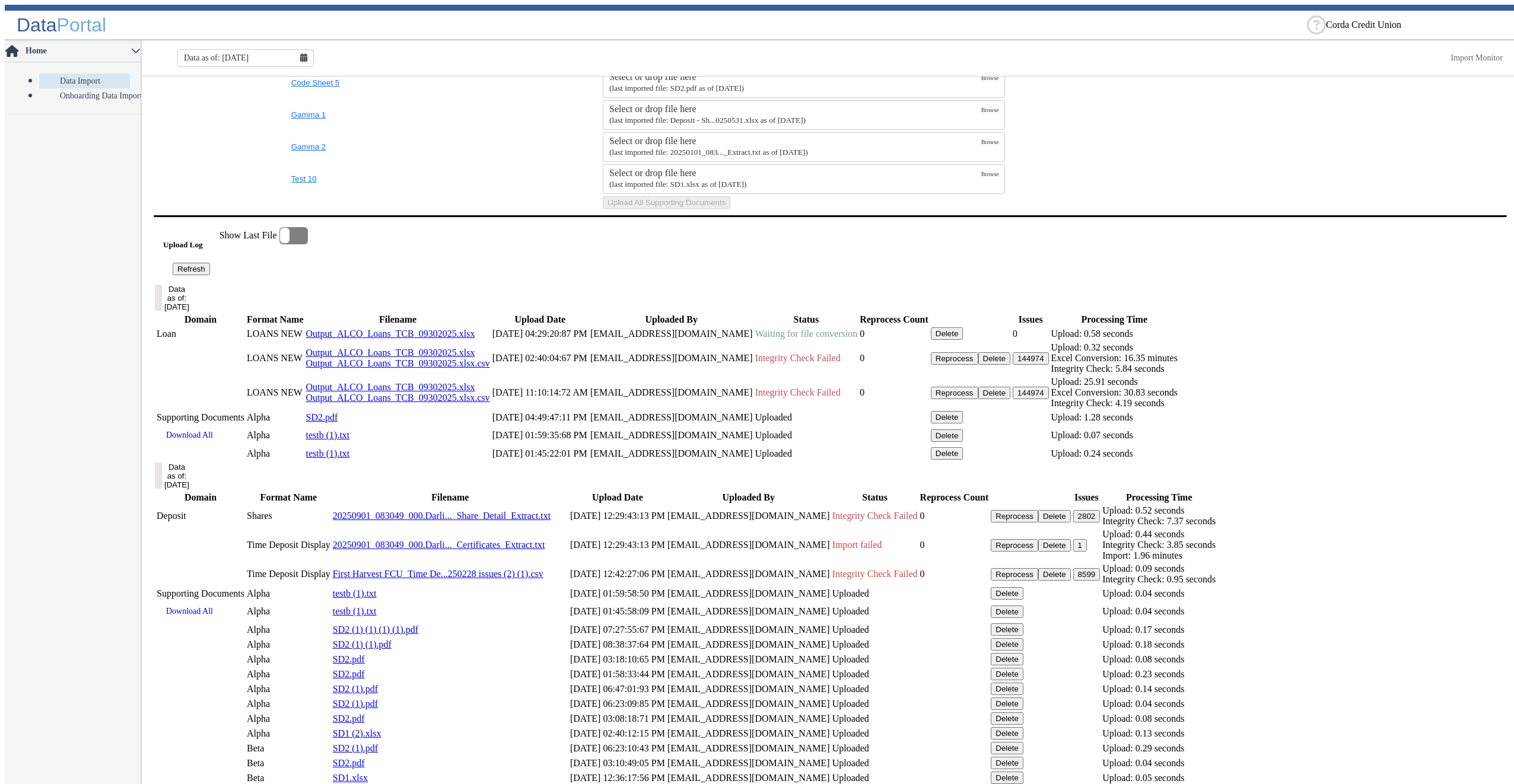
scroll to position [646, 0]
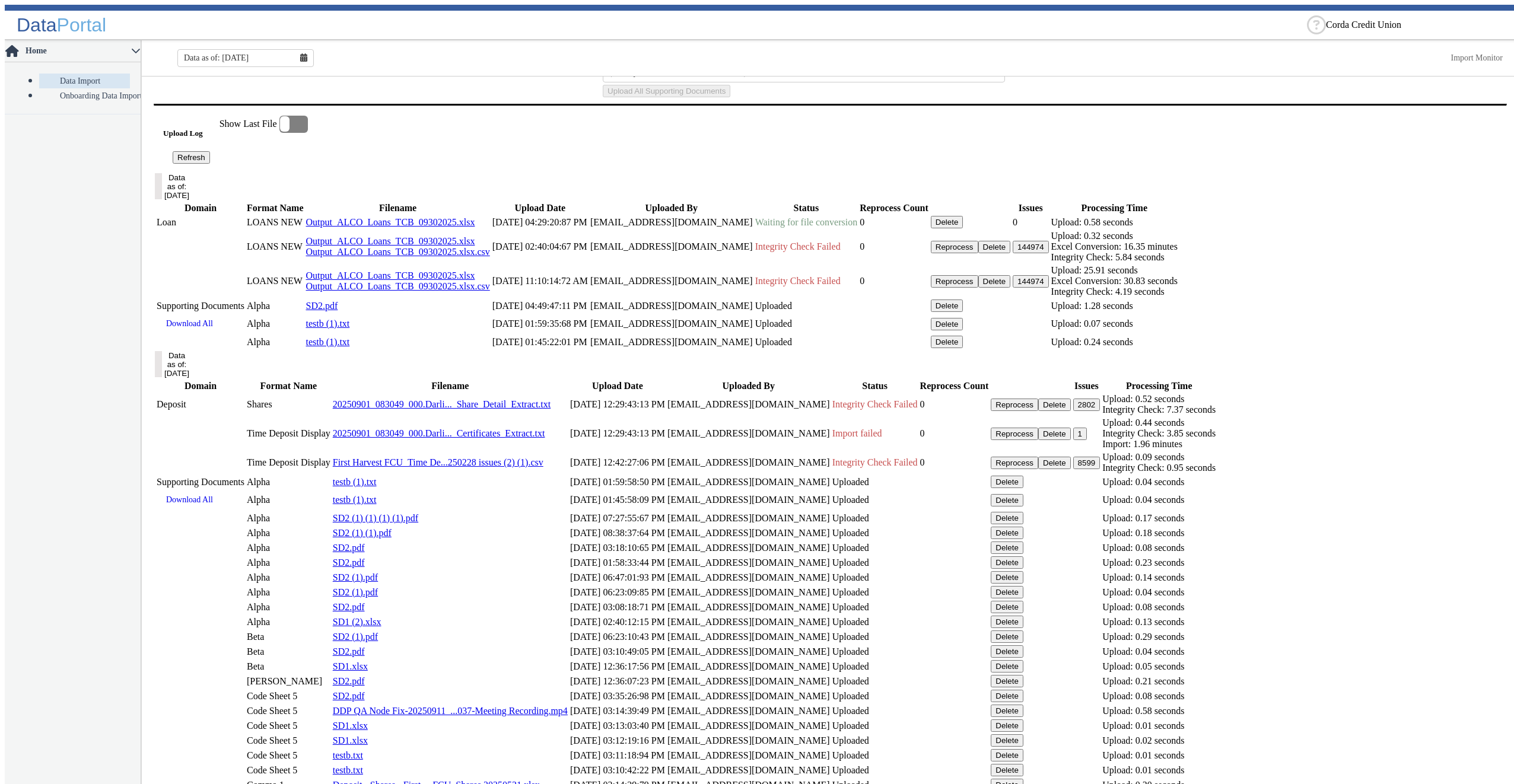
click at [210, 164] on button "Refresh" at bounding box center [191, 158] width 37 height 12
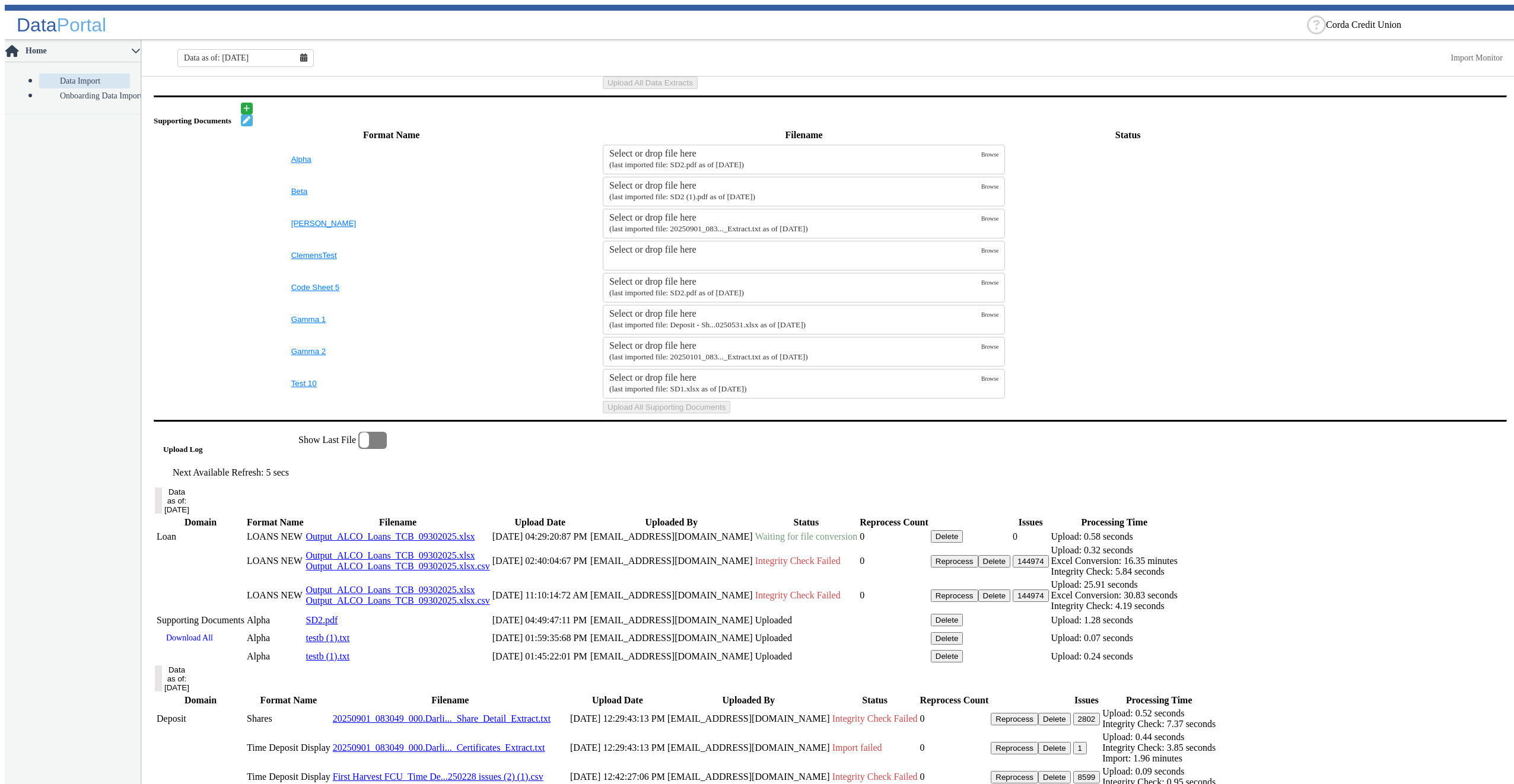
scroll to position [507, 0]
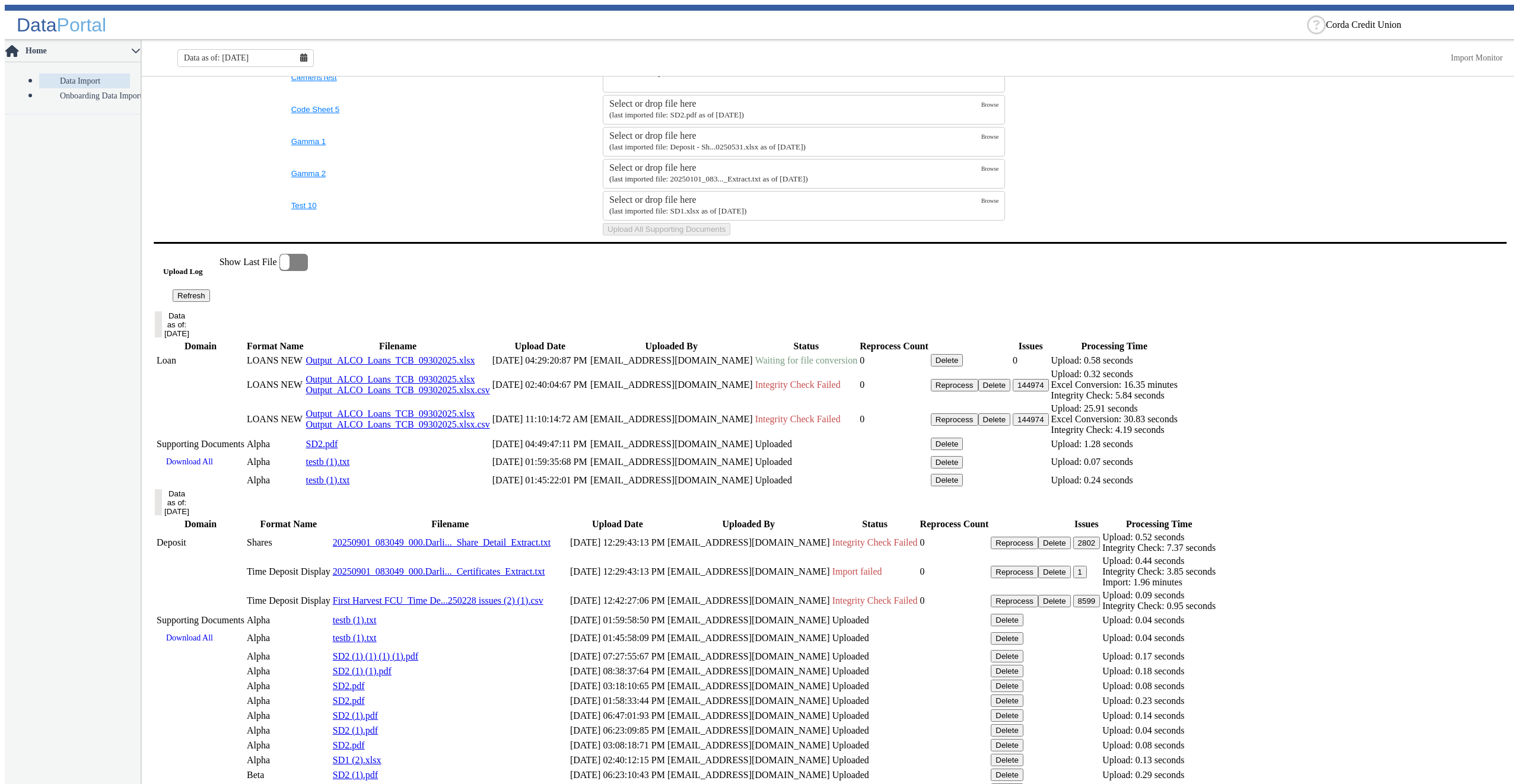
click at [210, 302] on button "Refresh" at bounding box center [191, 295] width 37 height 12
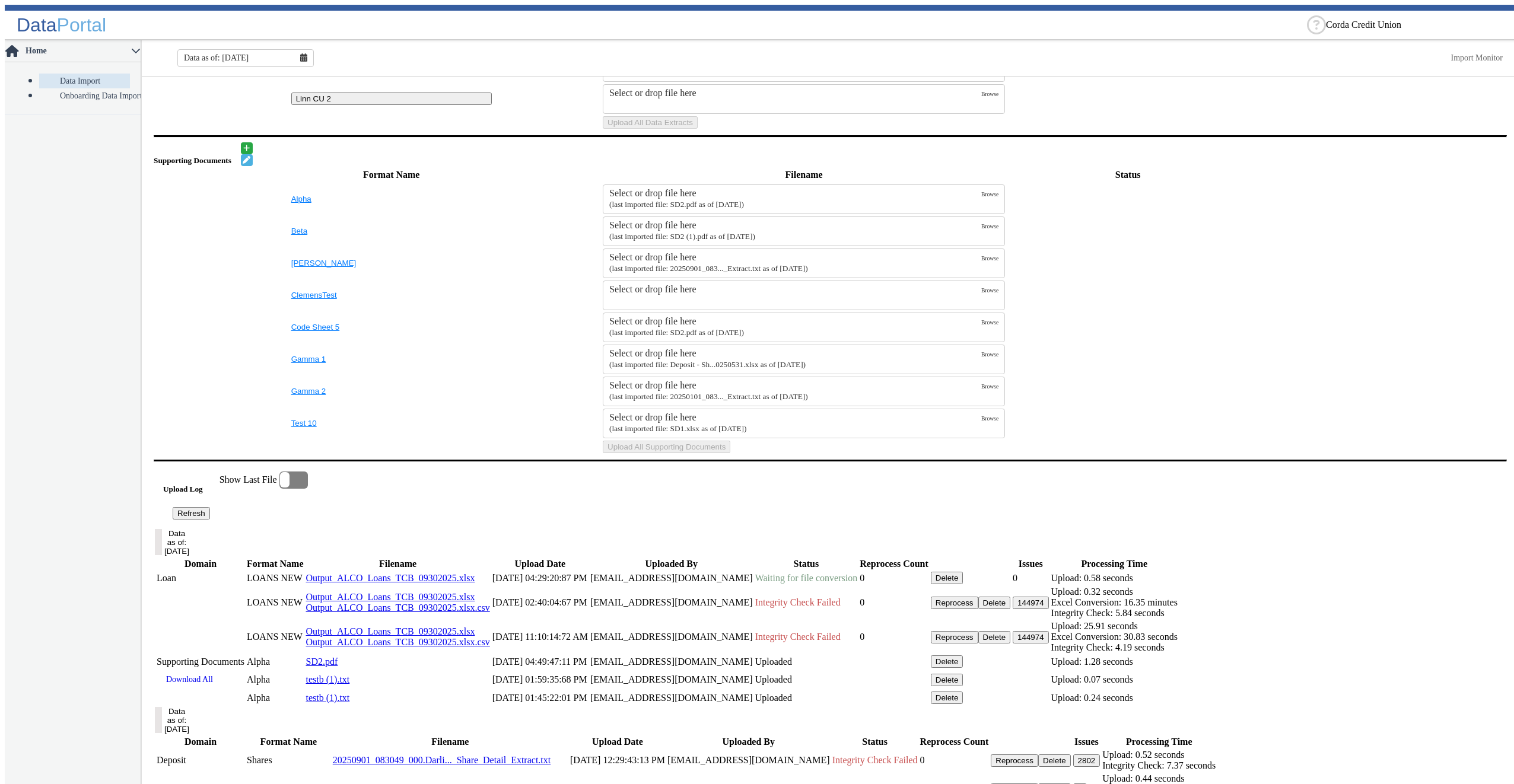
scroll to position [0, 0]
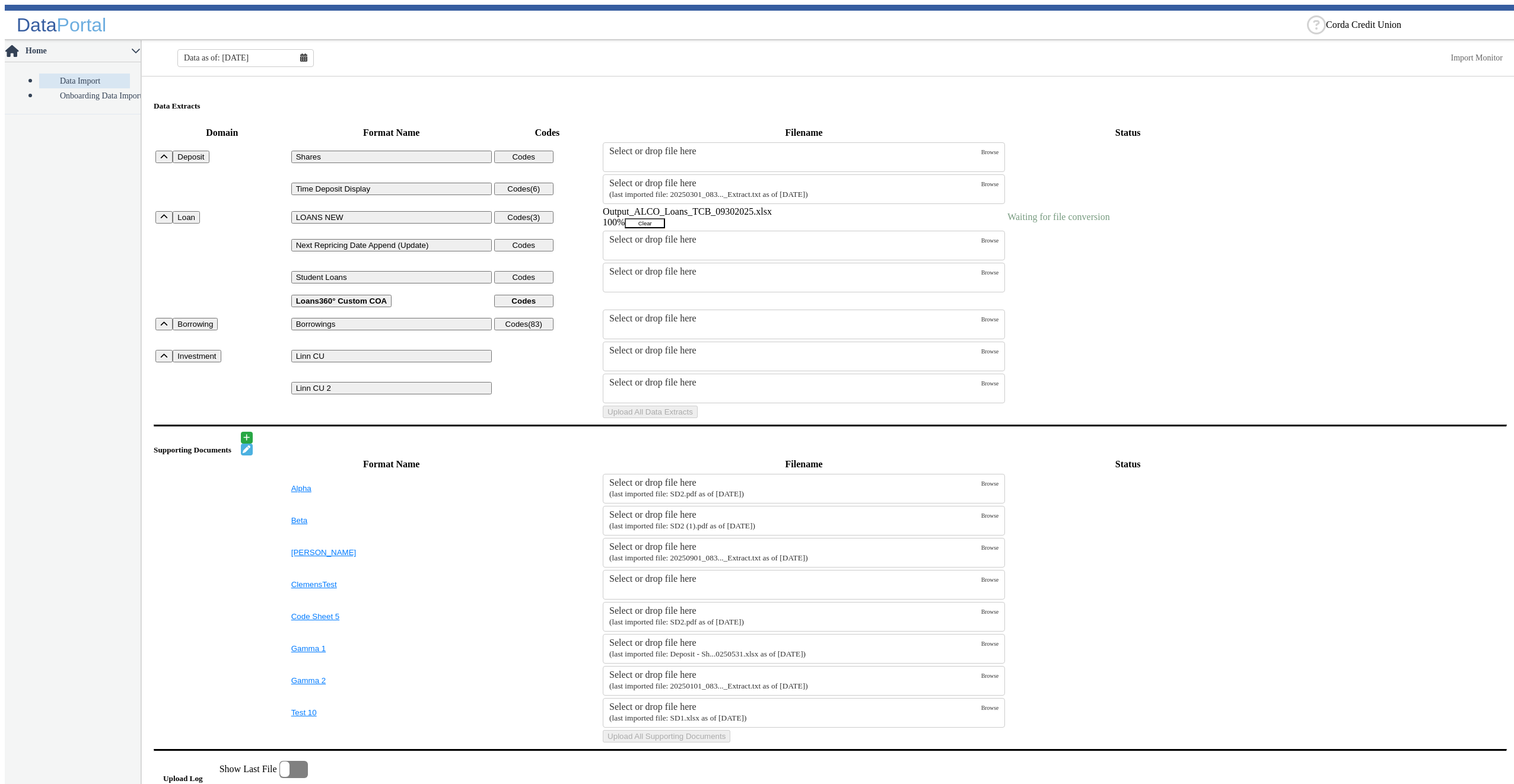
click at [665, 225] on button "Clear" at bounding box center [645, 223] width 41 height 10
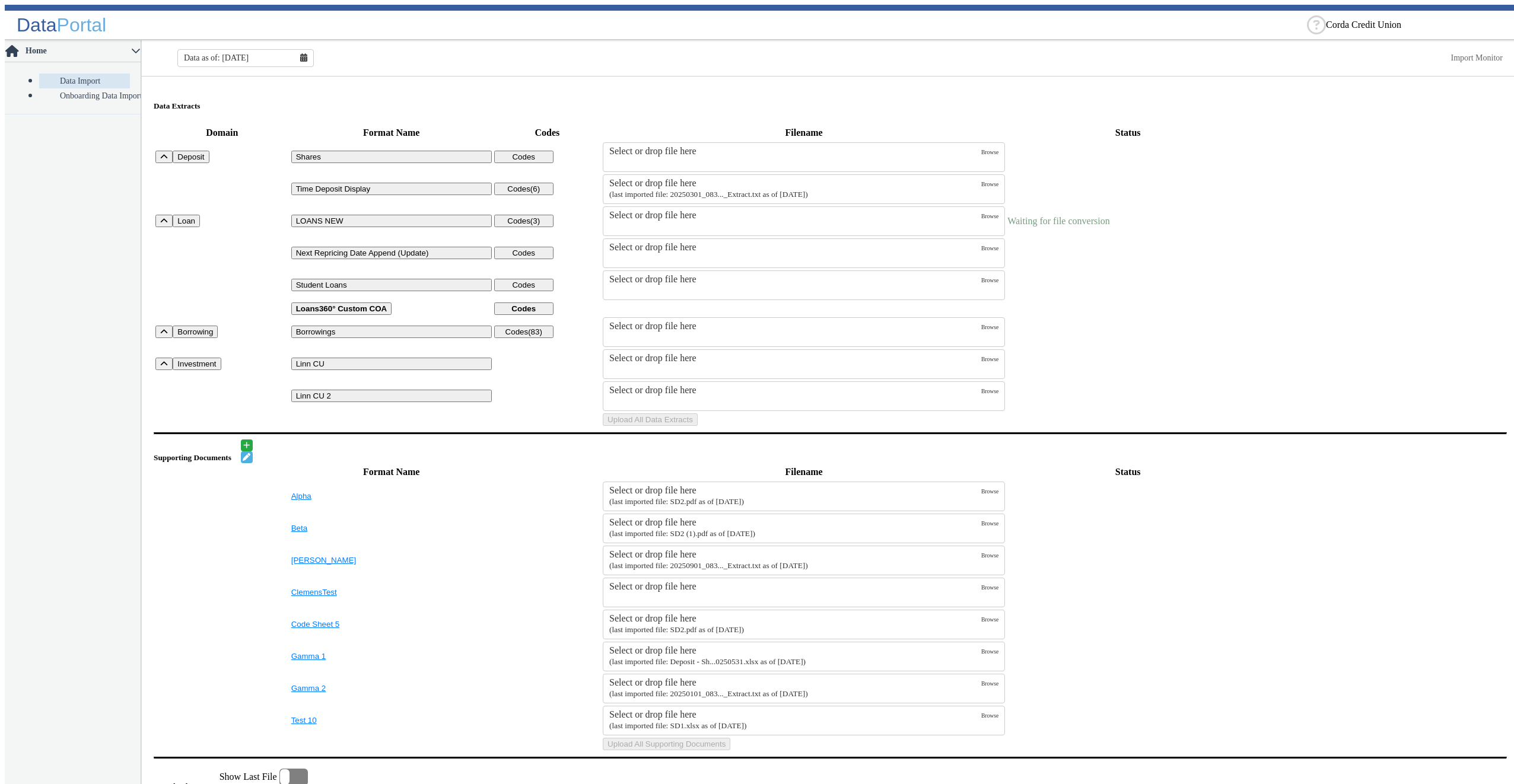
click at [764, 220] on div "Select or drop file here" at bounding box center [795, 215] width 372 height 11
click at [0, 0] on input "Select or drop file here" at bounding box center [0, 0] width 0 height 0
click at [698, 426] on button "Upload All Data Extracts" at bounding box center [650, 419] width 95 height 12
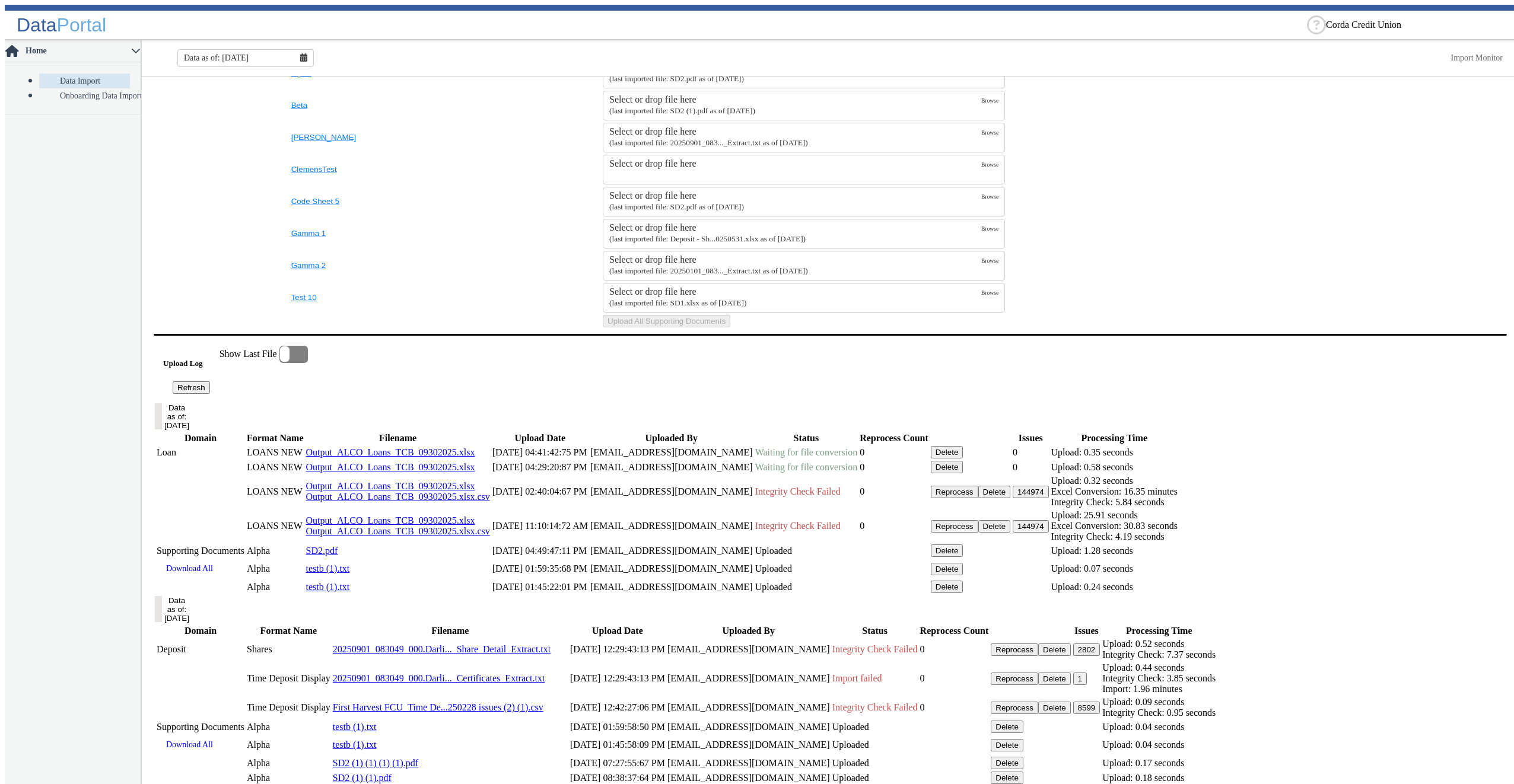
scroll to position [652, 0]
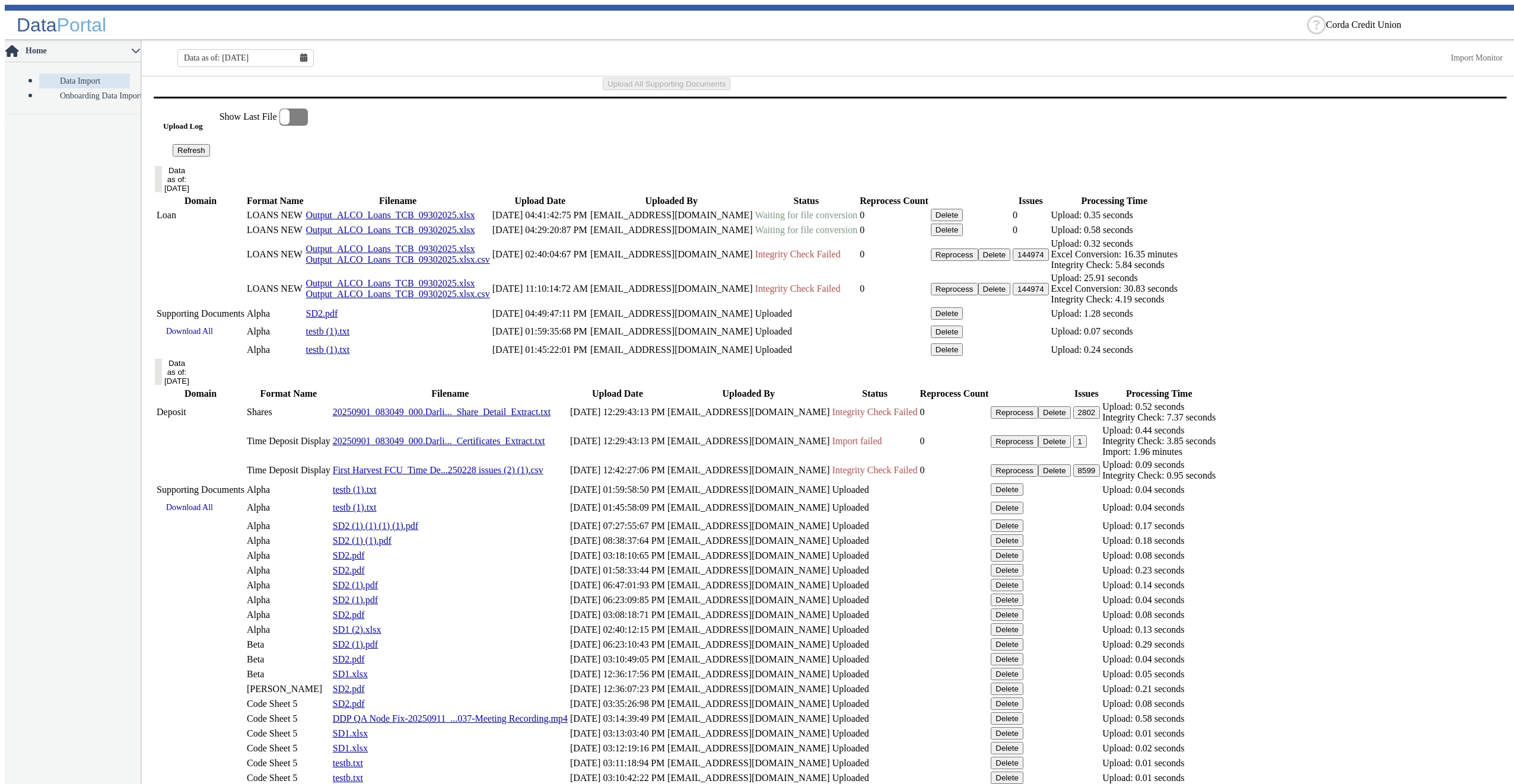
click at [220, 157] on div "Upload Log Refresh" at bounding box center [191, 132] width 57 height 48
click at [210, 157] on button "Refresh" at bounding box center [191, 150] width 37 height 12
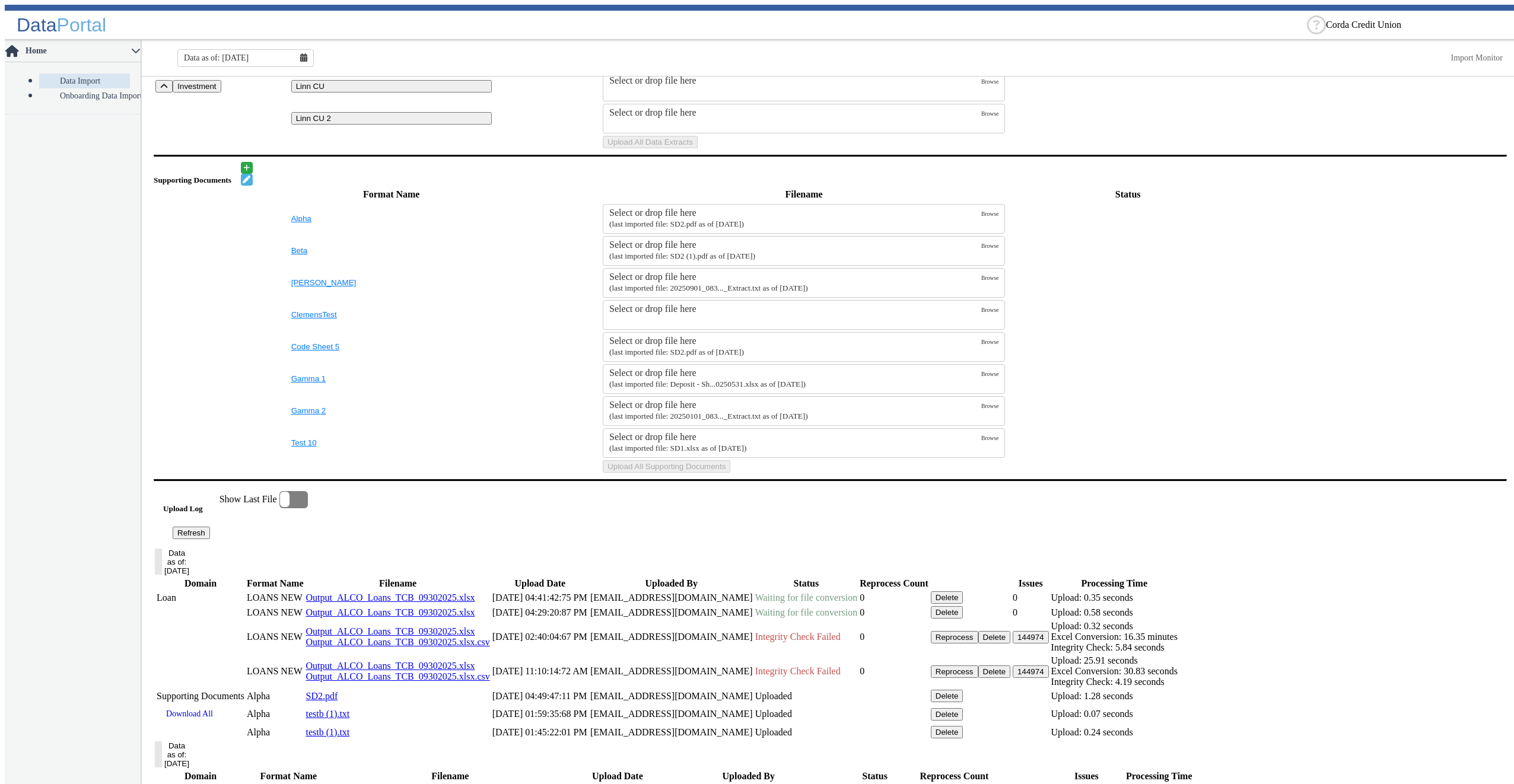
scroll to position [0, 0]
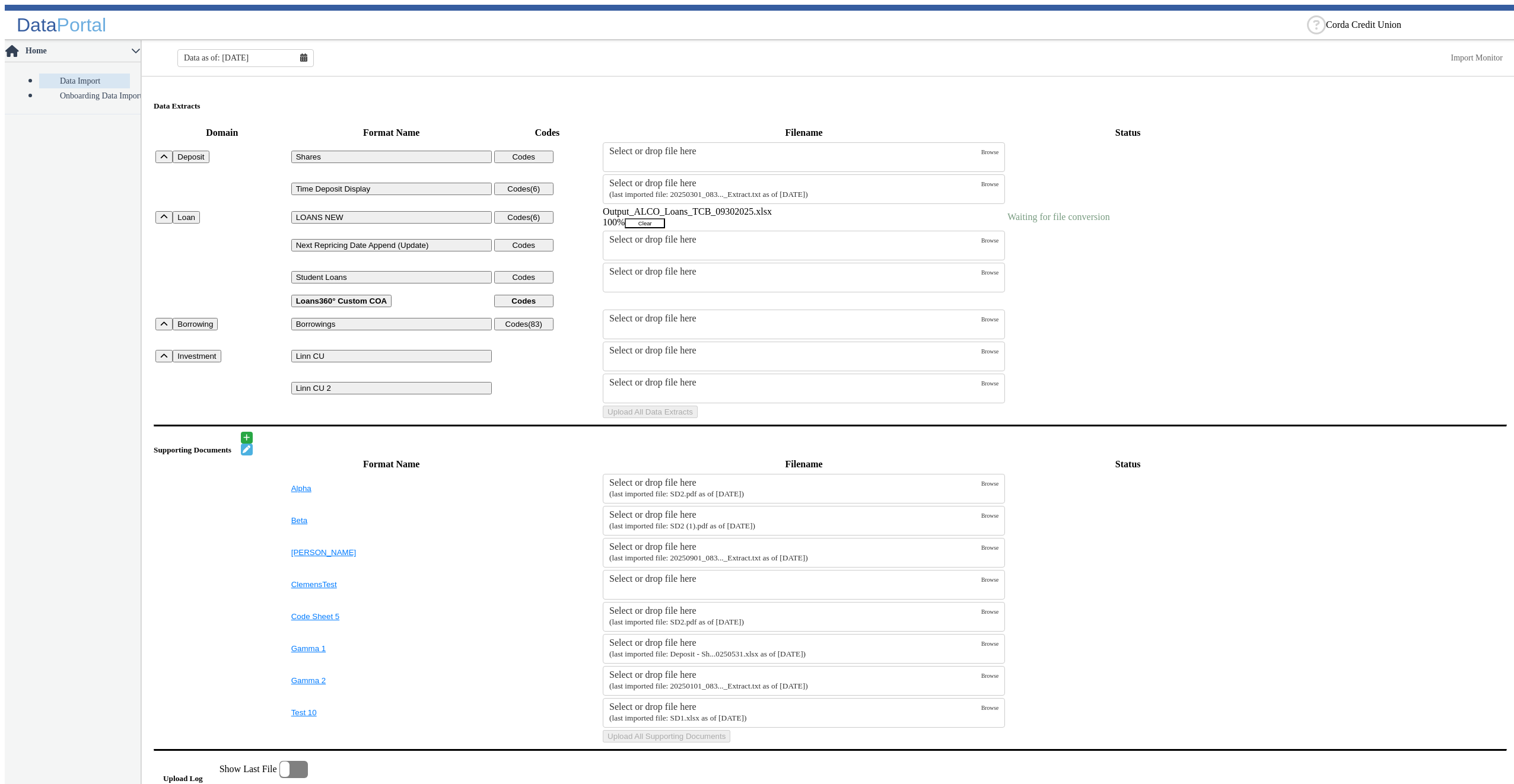
click at [665, 224] on button "Clear" at bounding box center [645, 223] width 41 height 10
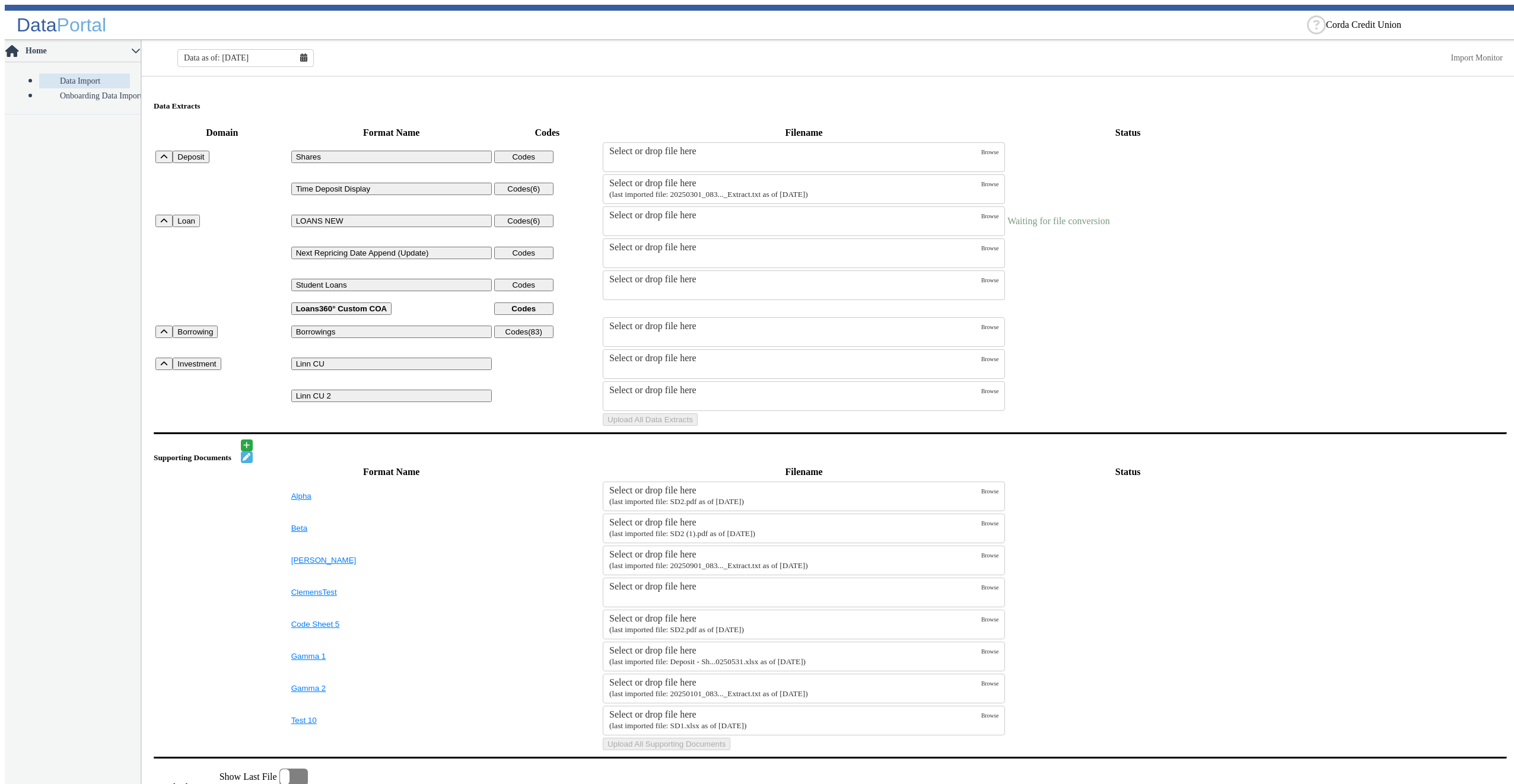
click at [700, 207] on div "Select or drop file here Browse" at bounding box center [804, 221] width 402 height 30
click at [728, 220] on div "Select or drop file here" at bounding box center [795, 215] width 372 height 11
click at [0, 0] on input "Select or drop file here" at bounding box center [0, 0] width 0 height 0
click at [698, 426] on button "Upload All Data Extracts" at bounding box center [650, 419] width 95 height 12
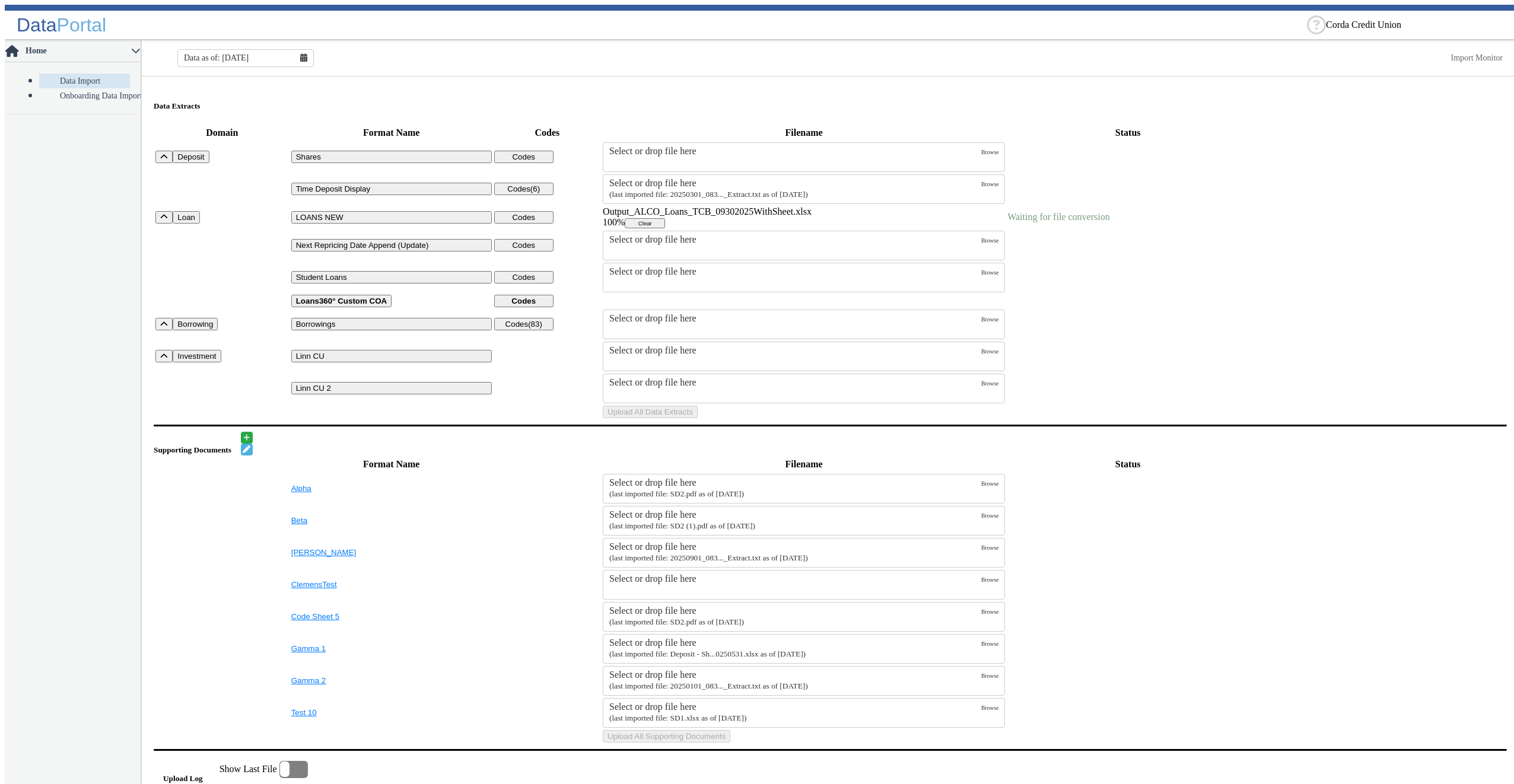
scroll to position [356, 0]
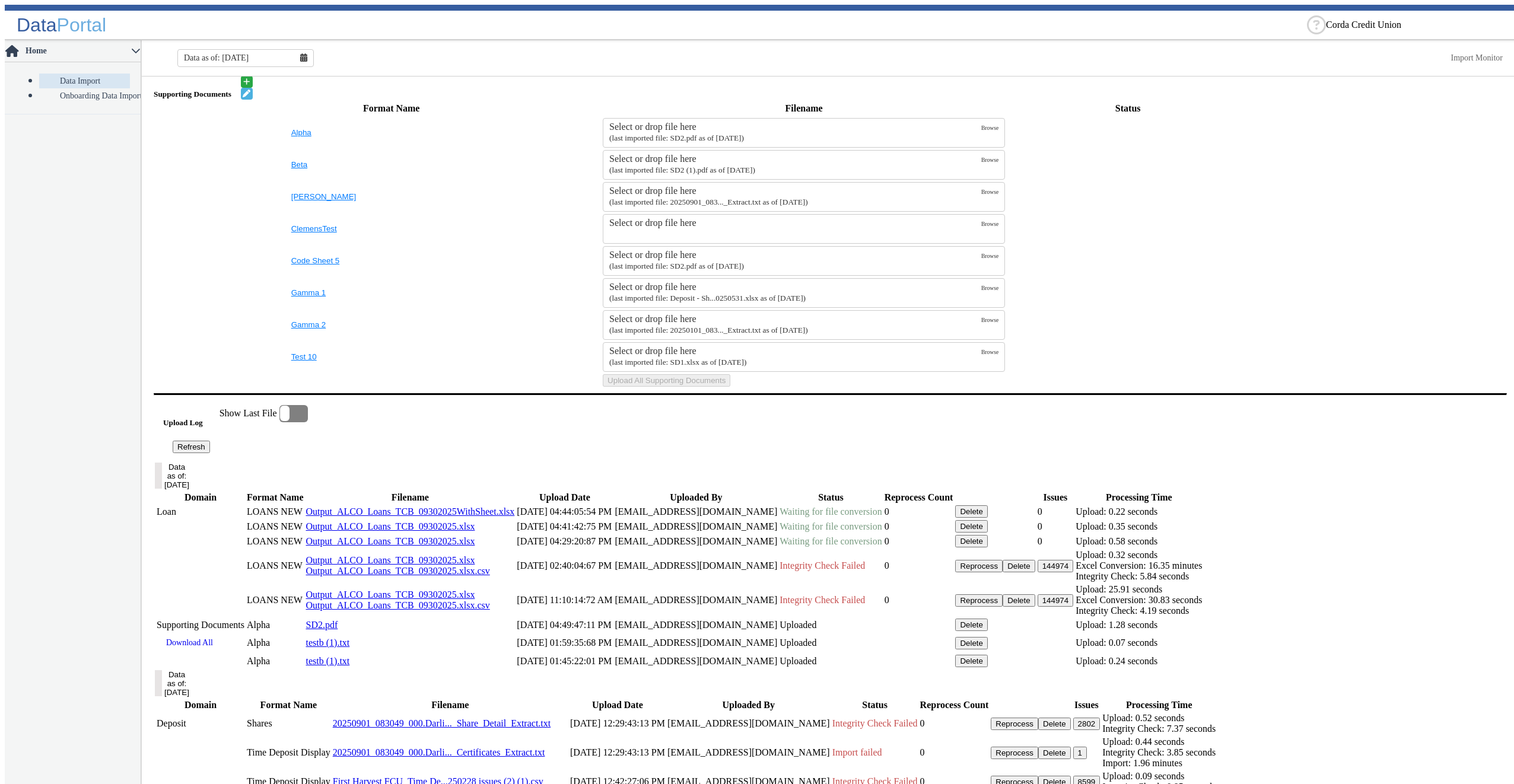
click at [210, 453] on button "Refresh" at bounding box center [191, 447] width 37 height 12
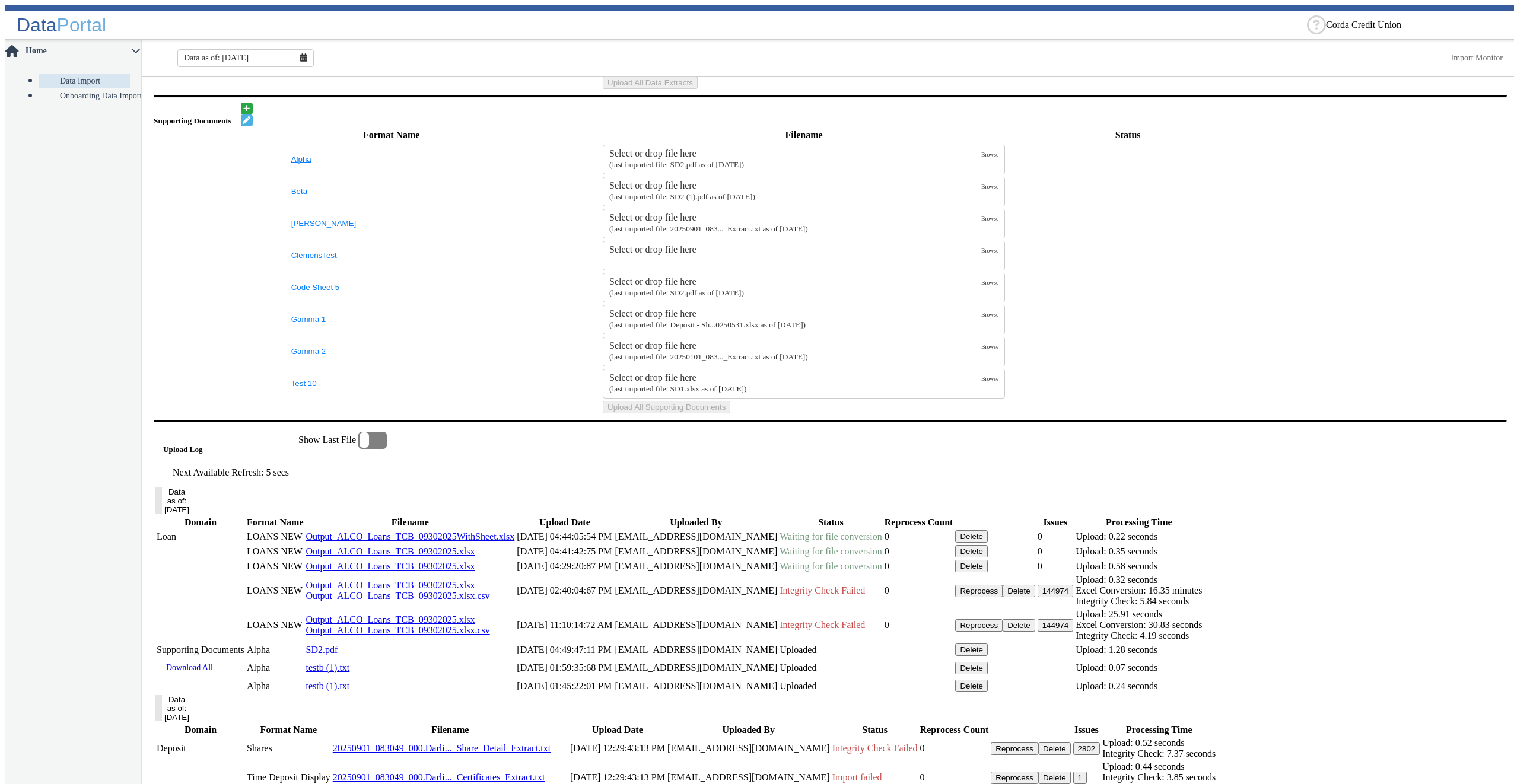
scroll to position [0, 0]
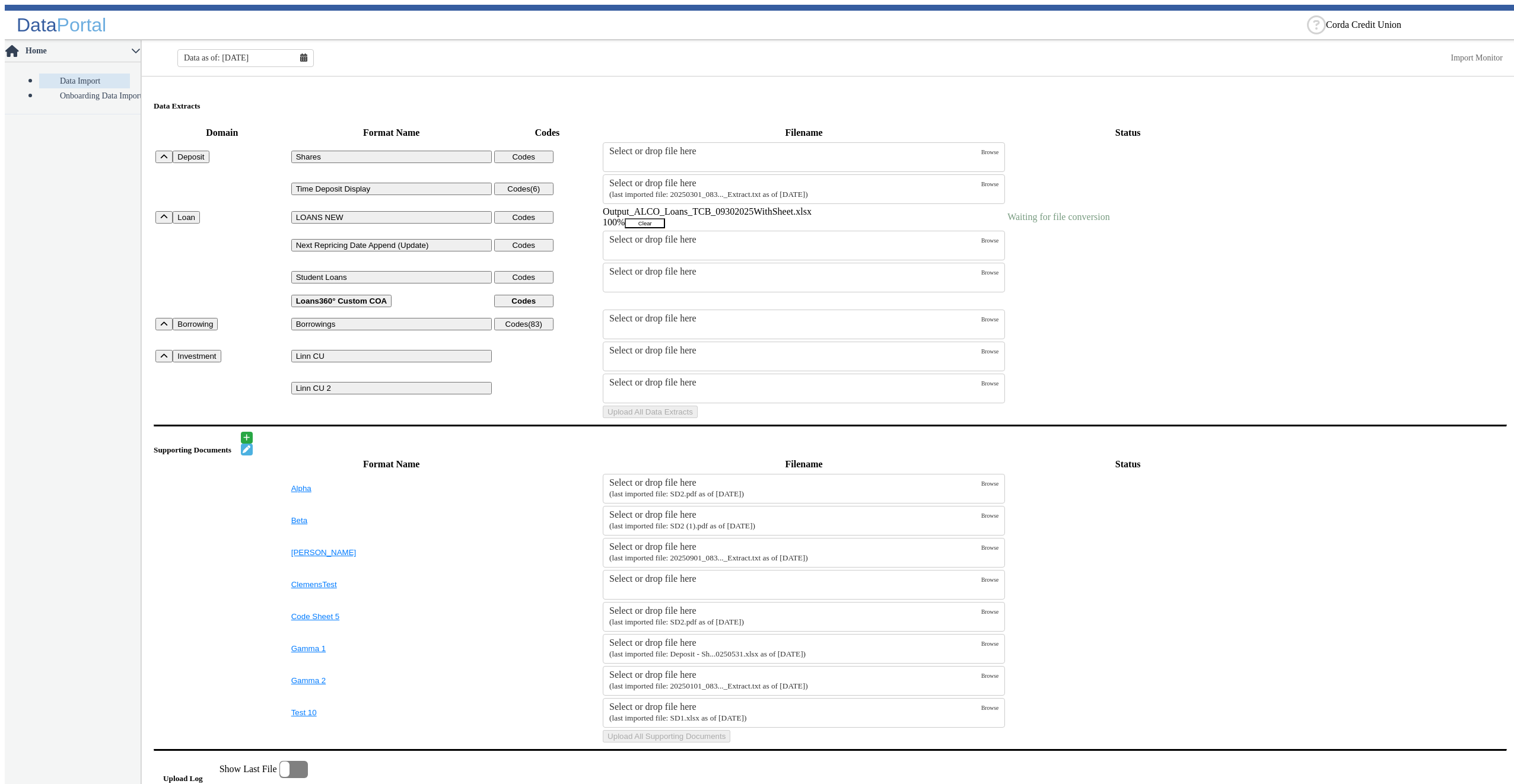
click at [665, 228] on button "Clear" at bounding box center [645, 223] width 41 height 10
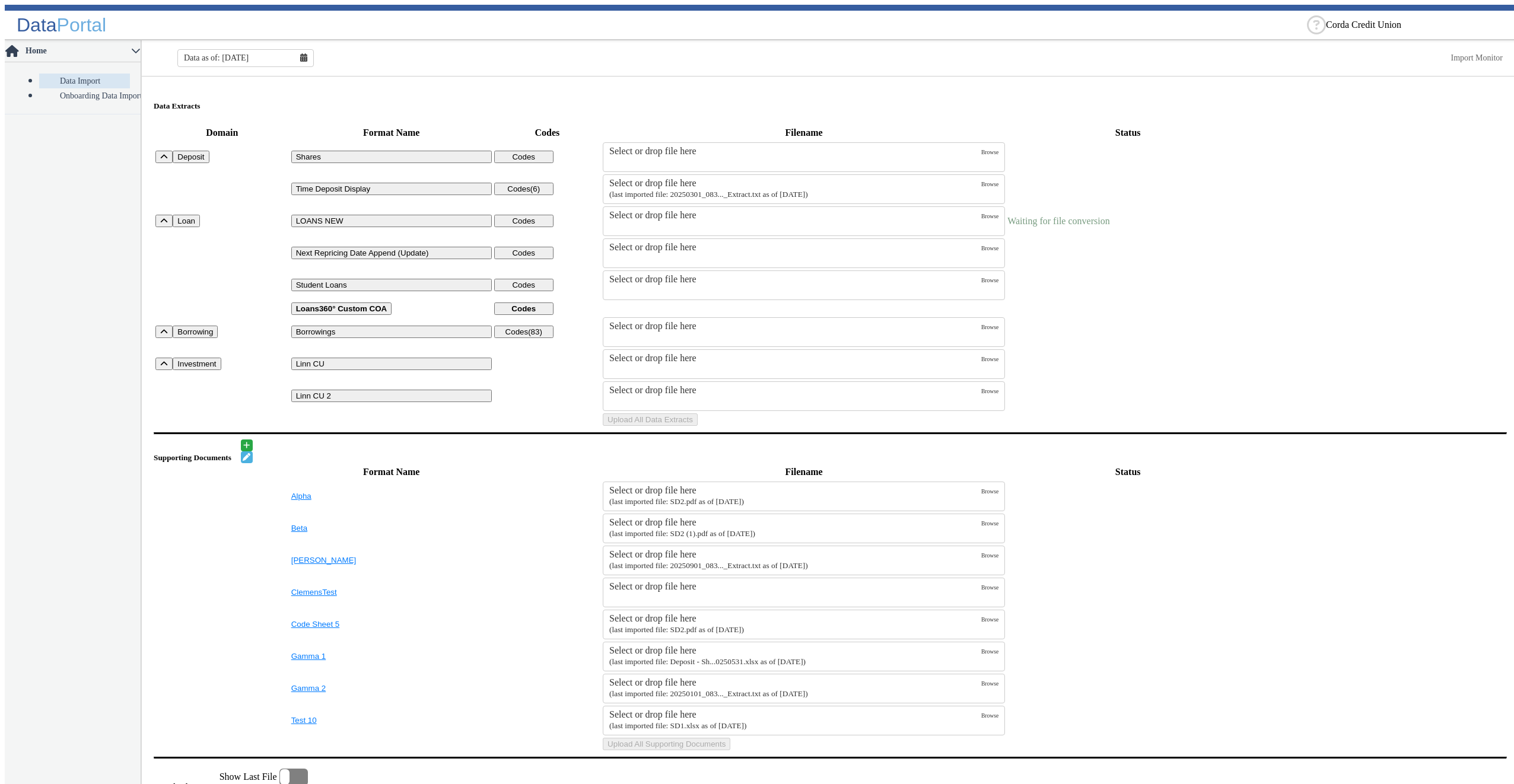
click at [650, 217] on div "Select or drop file here" at bounding box center [795, 215] width 372 height 11
click at [0, 0] on input "Select or drop file here" at bounding box center [0, 0] width 0 height 0
click at [698, 426] on button "Upload All Data Extracts" at bounding box center [650, 419] width 95 height 12
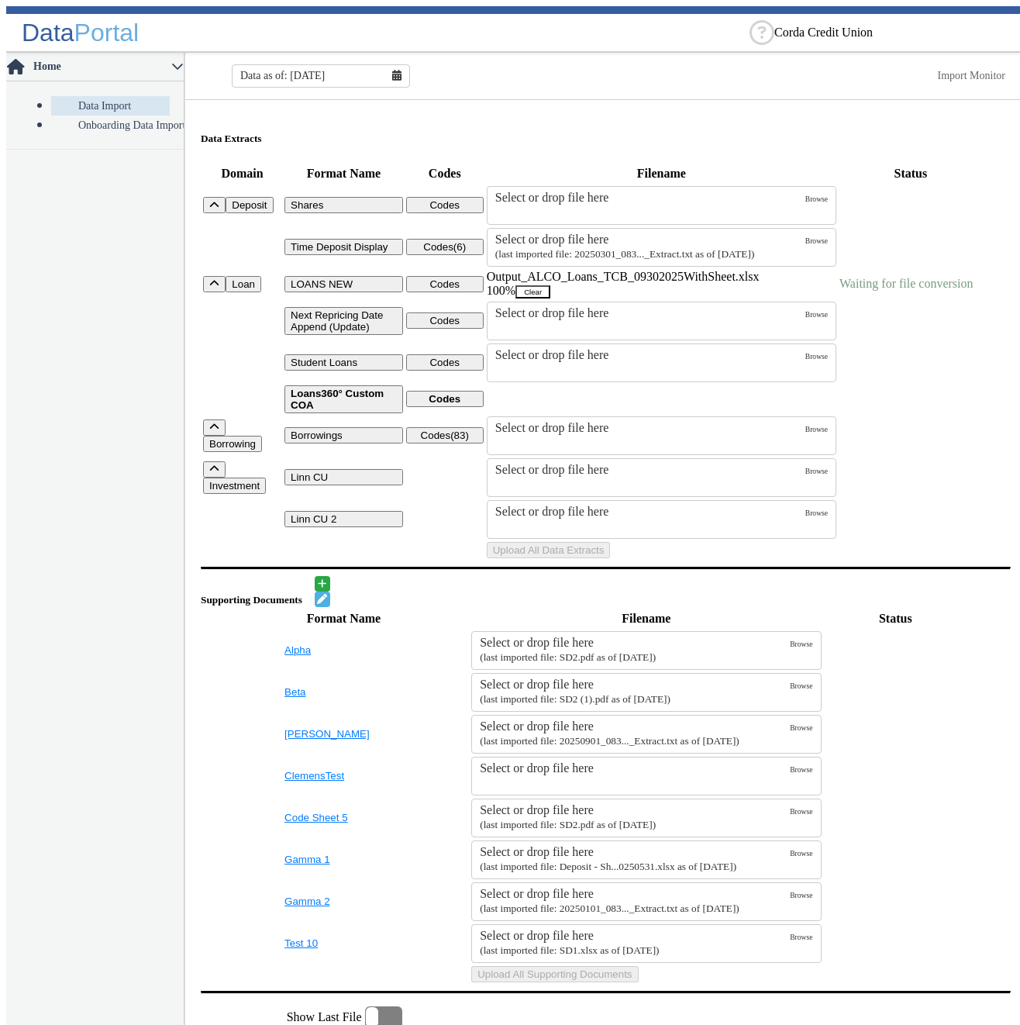
click at [551, 299] on button "Clear" at bounding box center [533, 291] width 35 height 13
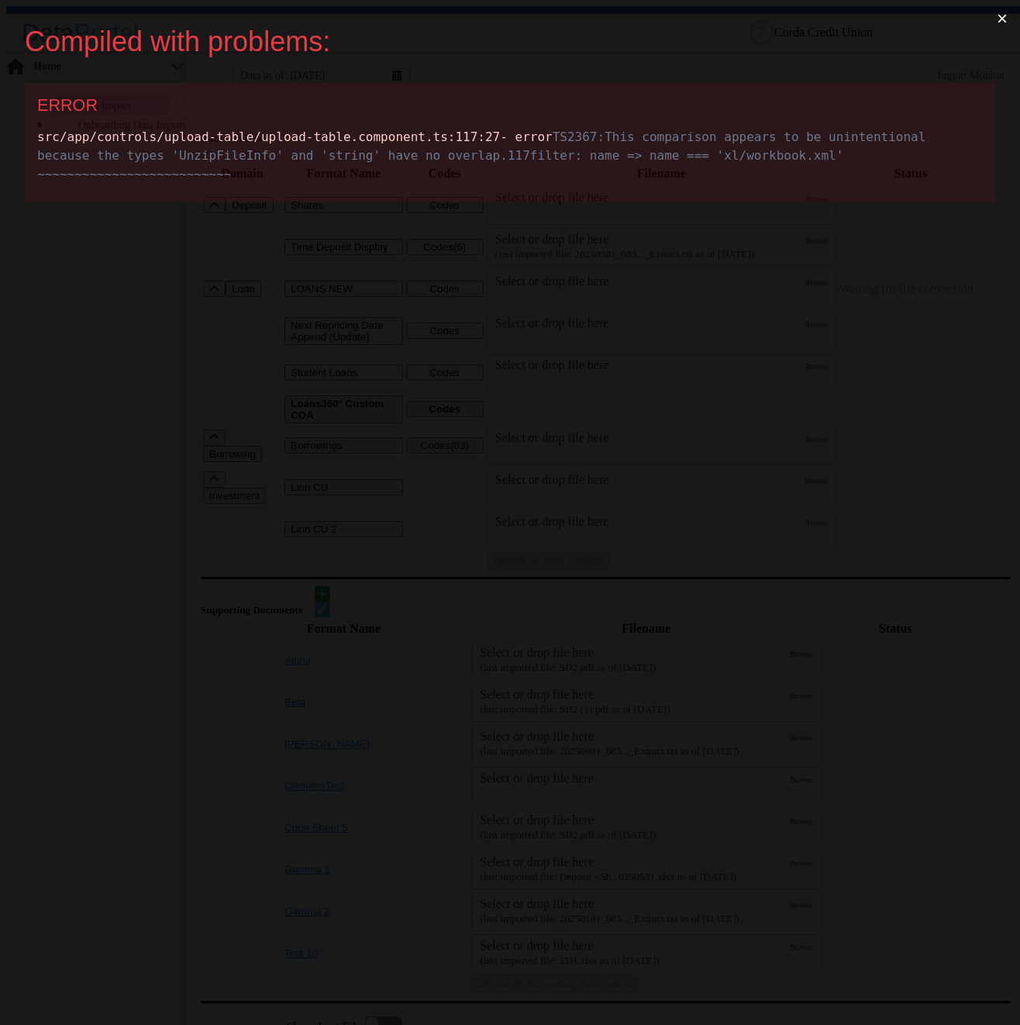
drag, startPoint x: 36, startPoint y: 135, endPoint x: 625, endPoint y: 206, distance: 593.6
click at [625, 202] on div "ERROR src/app/controls/upload-table/upload-table.component.ts :117 :27 - error …" at bounding box center [510, 142] width 971 height 119
copy div "src/app/controls/upload-table/upload-table.component.ts :117 :27 - error TS2367…"
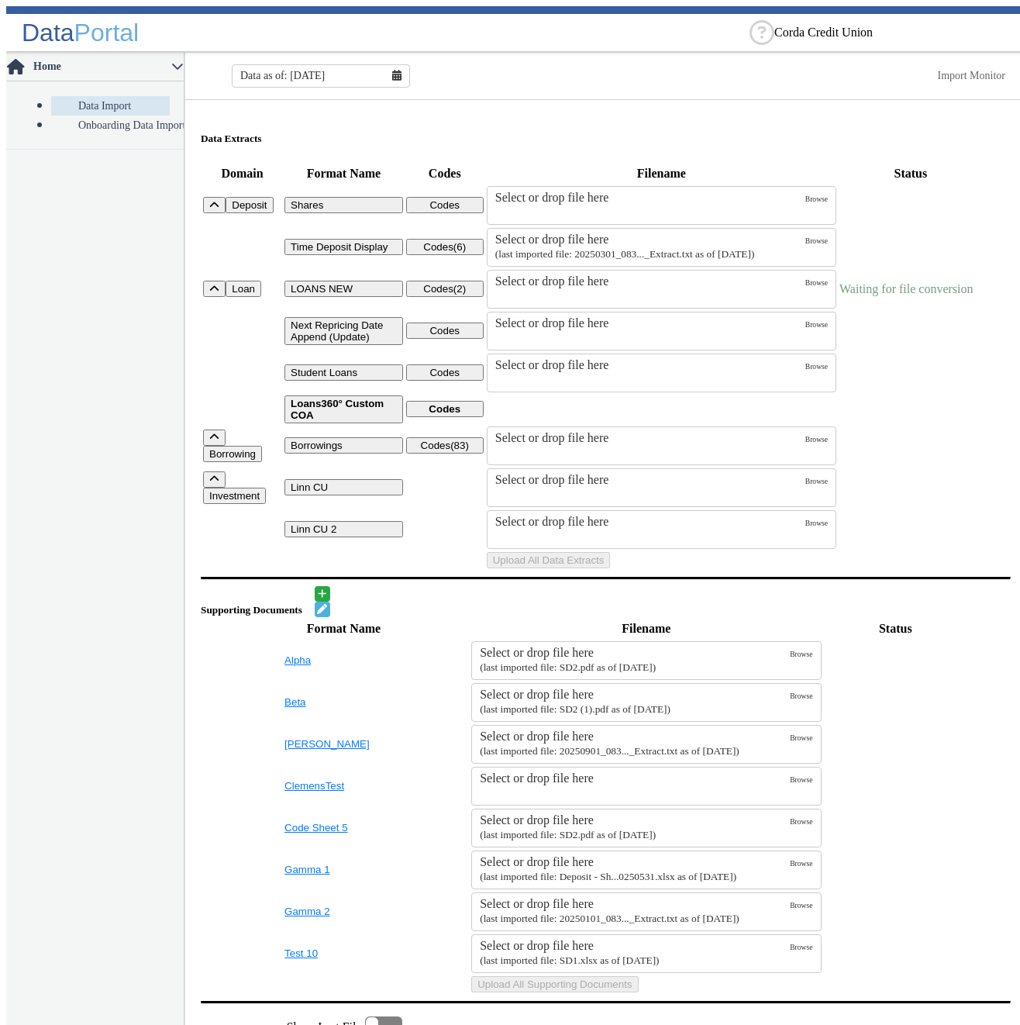
click at [604, 309] on td "Select or drop file here Browse" at bounding box center [661, 289] width 351 height 40
click at [604, 288] on div "Select or drop file here" at bounding box center [650, 281] width 310 height 14
click at [0, 0] on input "Select or drop file here" at bounding box center [0, 0] width 0 height 0
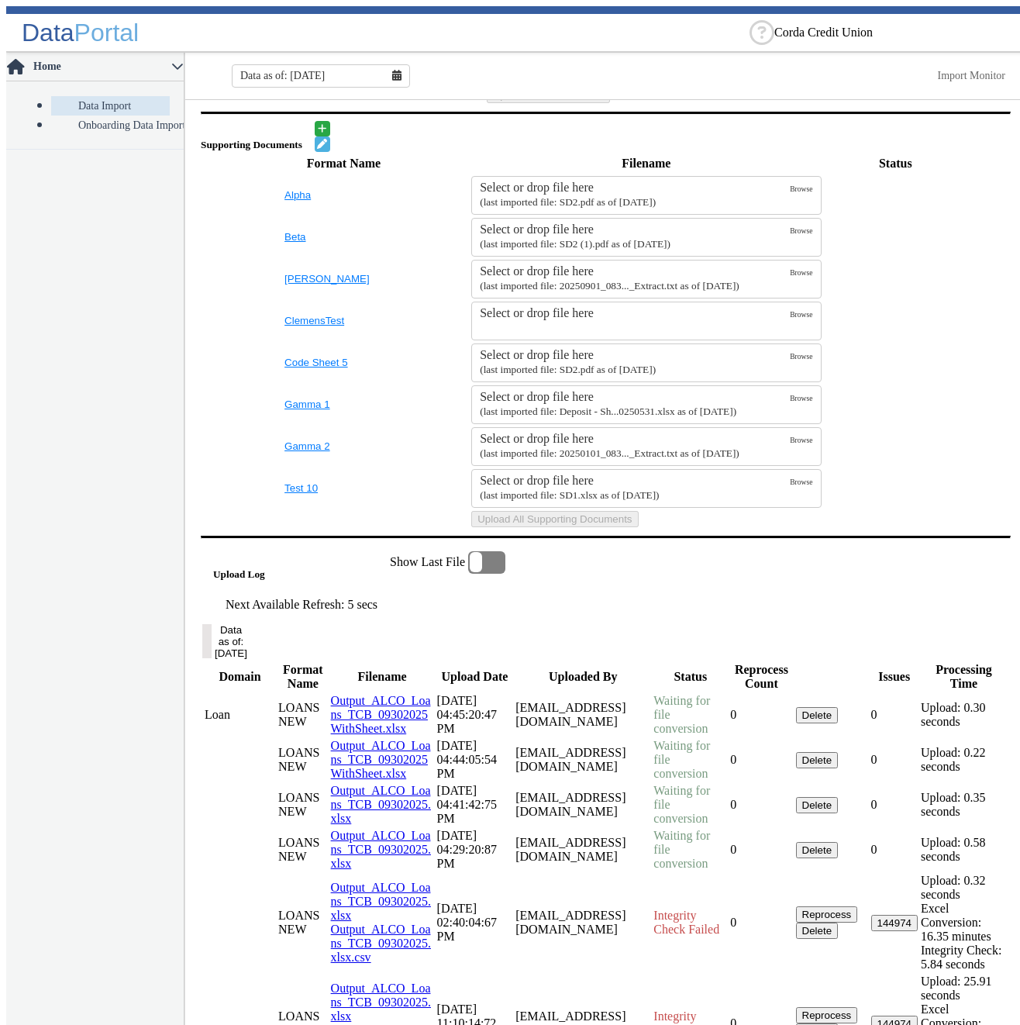
scroll to position [1008, 0]
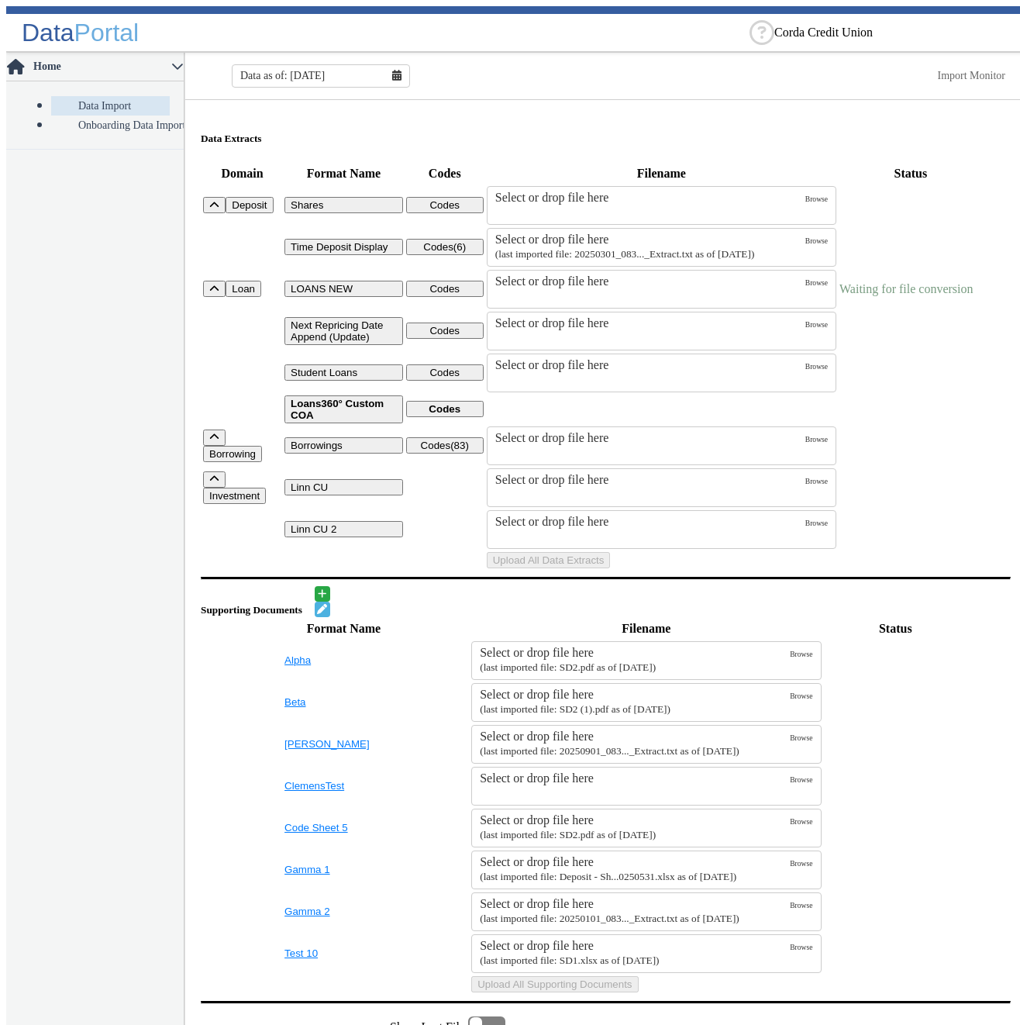
click at [594, 288] on div "Select or drop file here" at bounding box center [650, 281] width 310 height 14
click at [0, 0] on input "Select or drop file here" at bounding box center [0, 0] width 0 height 0
click at [656, 288] on div "Select or drop file here" at bounding box center [650, 281] width 310 height 14
click at [0, 0] on input "Select or drop file here" at bounding box center [0, 0] width 0 height 0
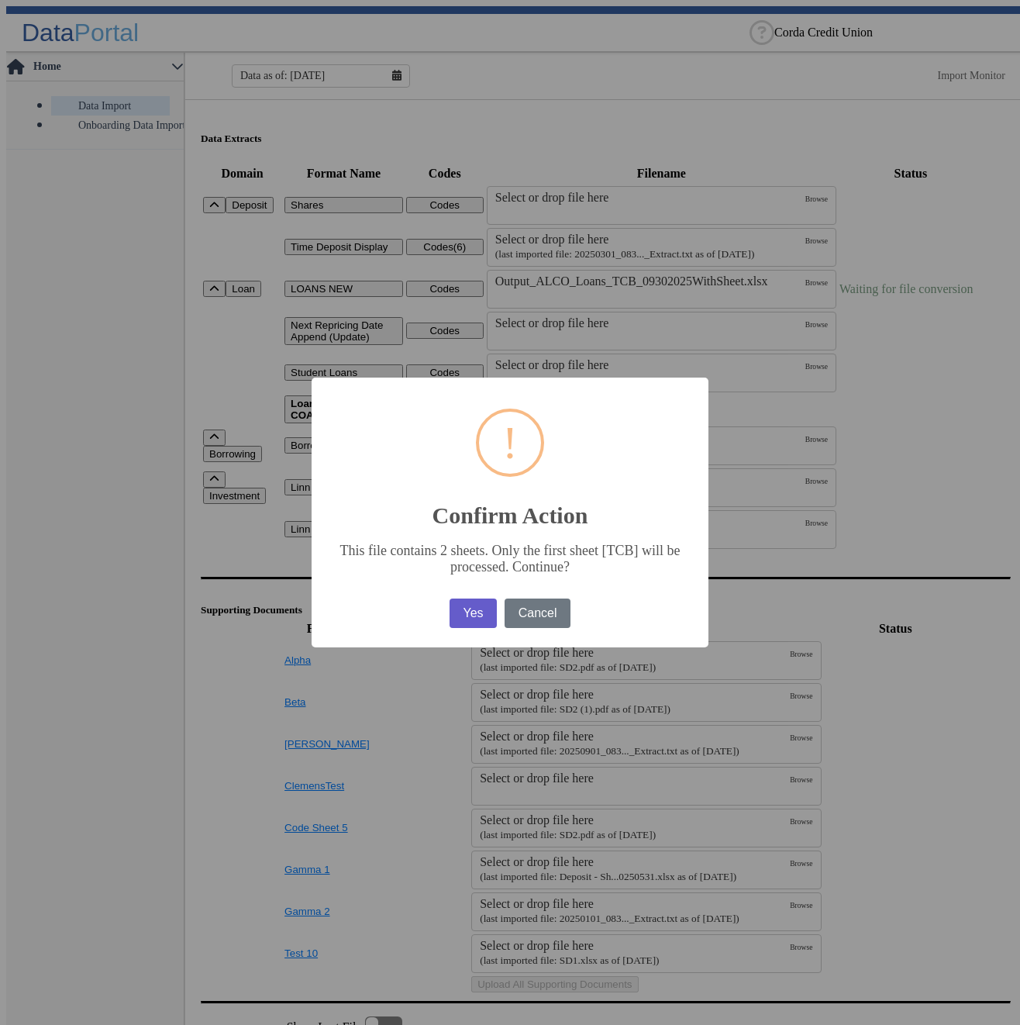
click at [487, 620] on button "Yes" at bounding box center [473, 613] width 47 height 29
